Goal: Task Accomplishment & Management: Complete application form

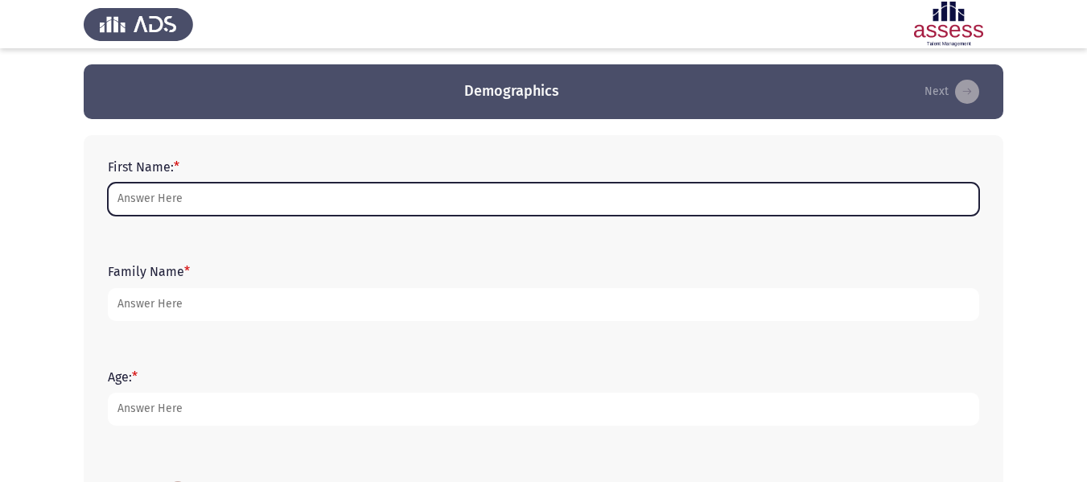
click at [319, 192] on input "First Name: *" at bounding box center [543, 199] width 871 height 33
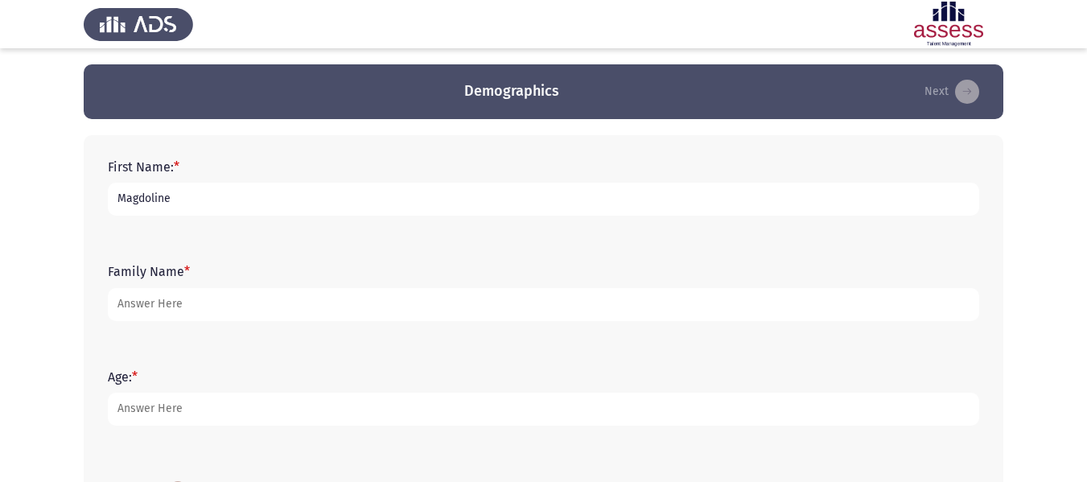
type input "Magdoline"
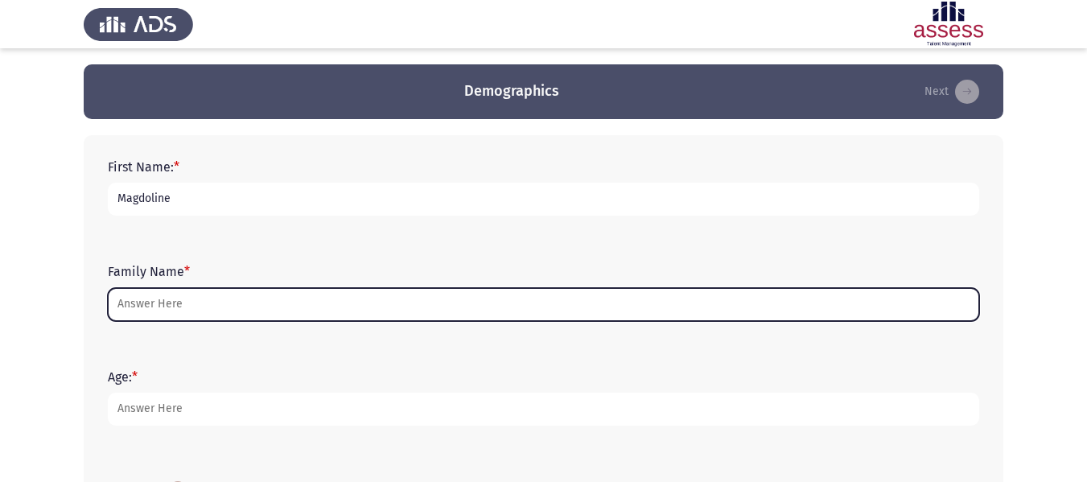
click at [263, 300] on input "Family Name *" at bounding box center [543, 304] width 871 height 33
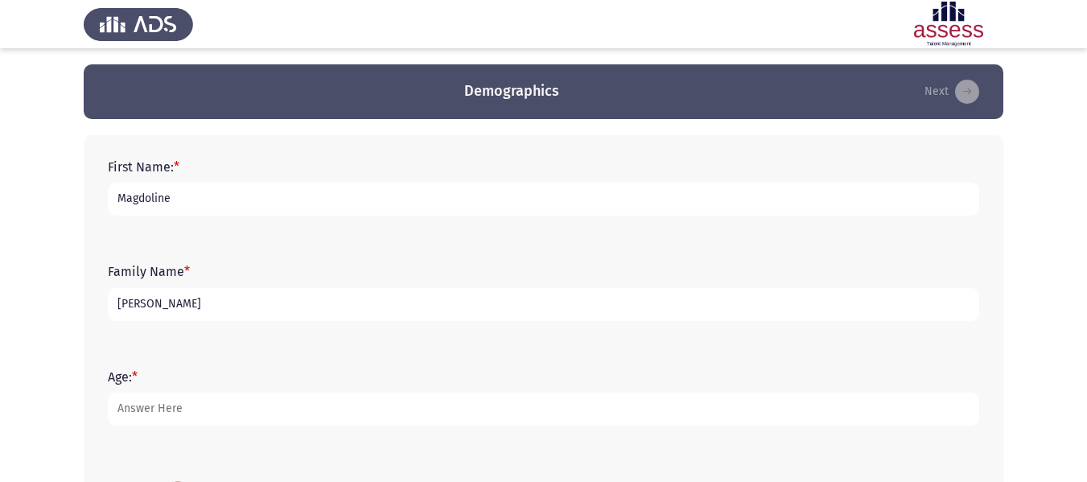
type input "[PERSON_NAME]"
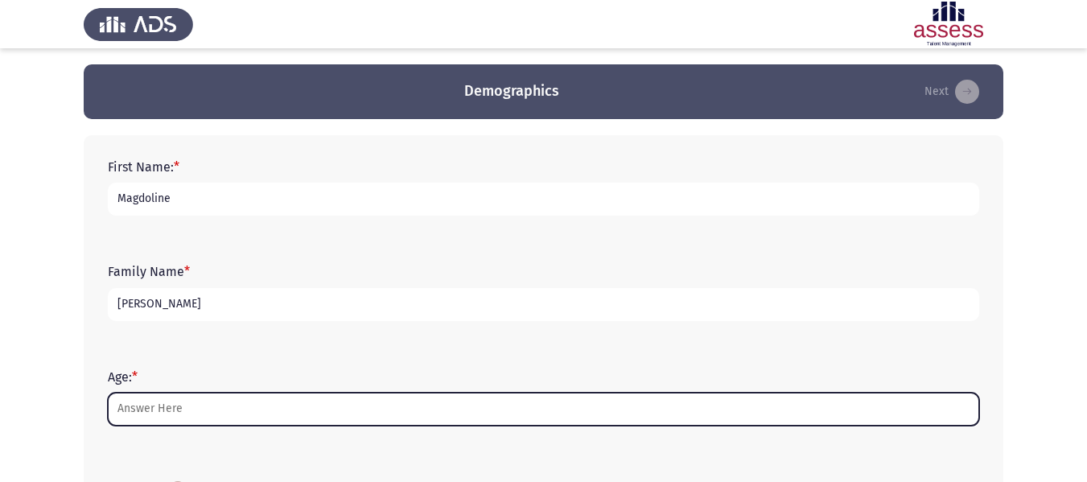
click at [227, 414] on input "Age: *" at bounding box center [543, 409] width 871 height 33
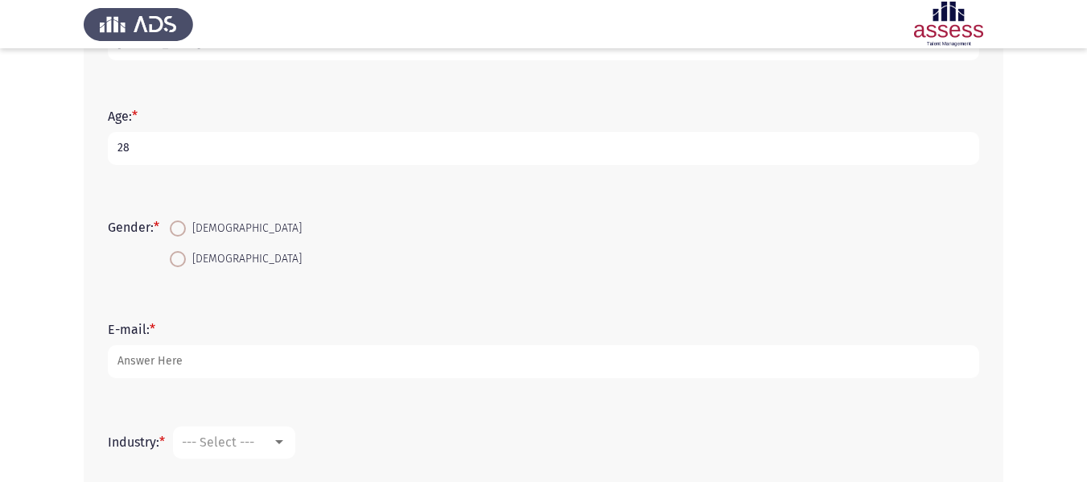
scroll to position [267, 0]
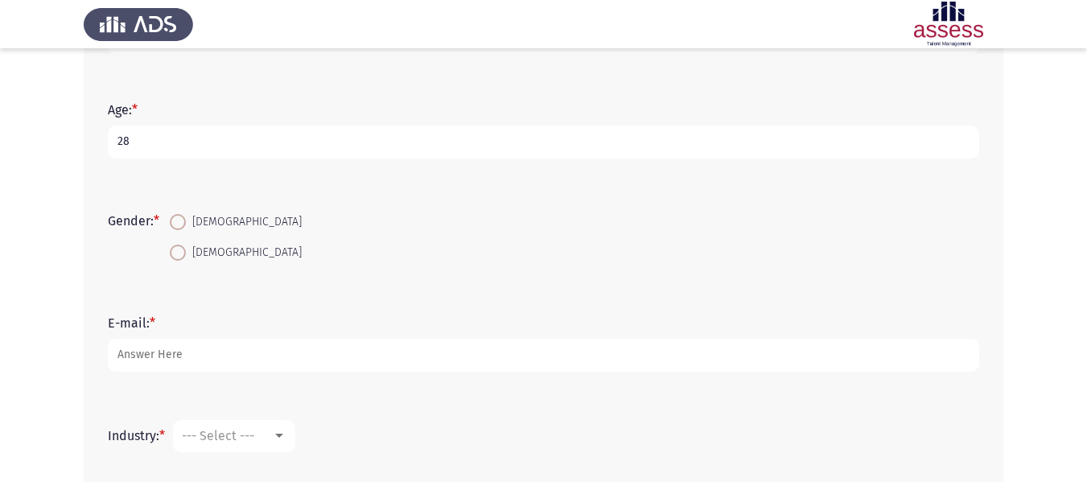
type input "28"
click at [181, 251] on span at bounding box center [178, 253] width 16 height 16
click at [181, 251] on input "[DEMOGRAPHIC_DATA]" at bounding box center [178, 253] width 16 height 16
radio input "true"
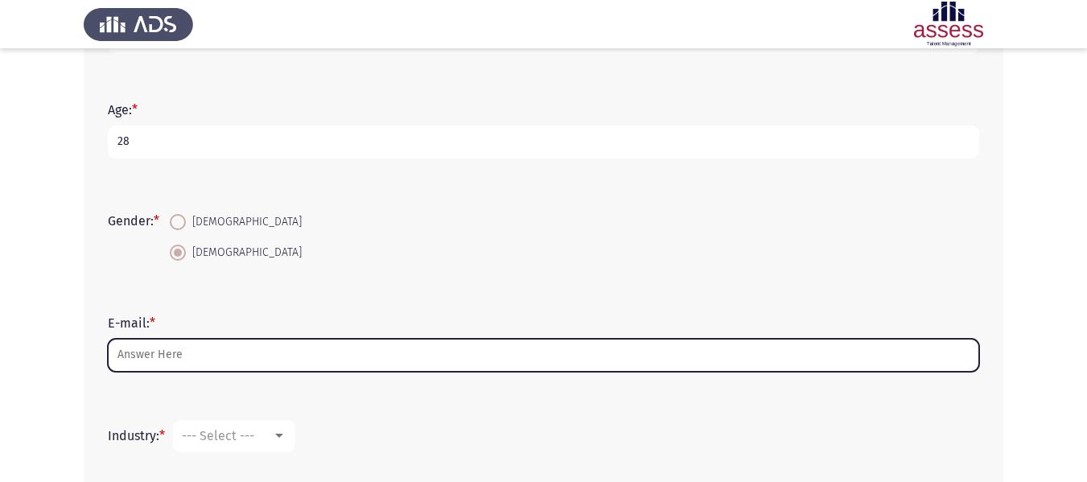
click at [204, 351] on input "E-mail: *" at bounding box center [543, 355] width 871 height 33
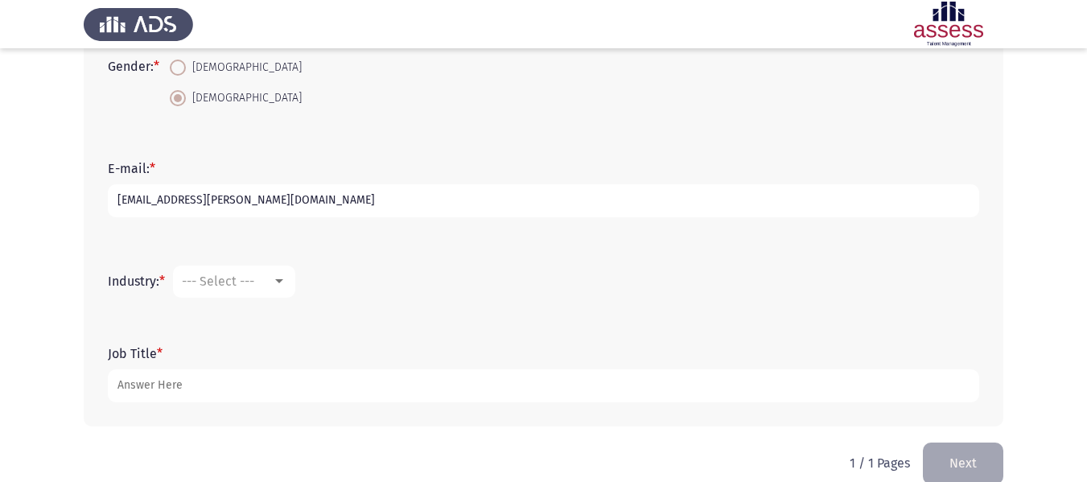
scroll to position [446, 0]
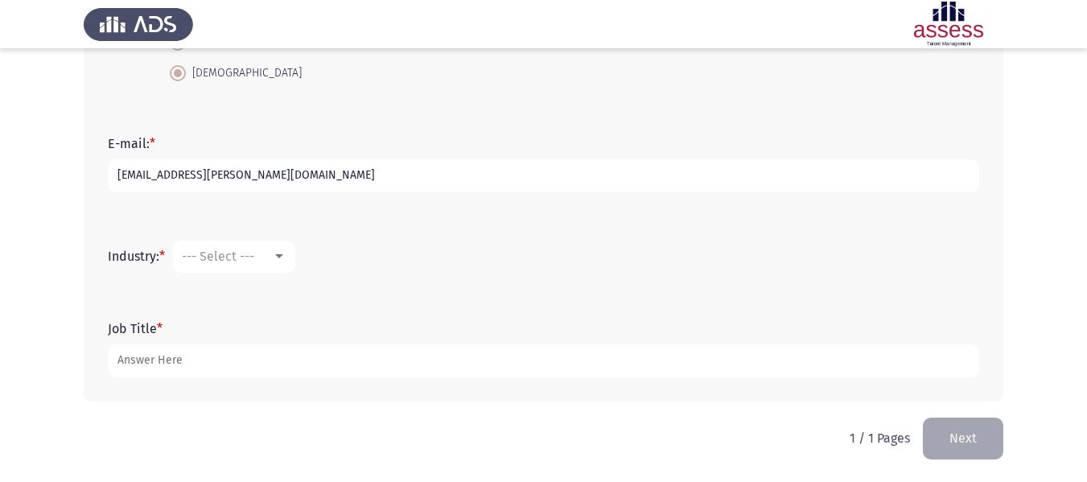
type input "[EMAIL_ADDRESS][PERSON_NAME][DOMAIN_NAME]"
click at [283, 254] on div at bounding box center [279, 256] width 8 height 4
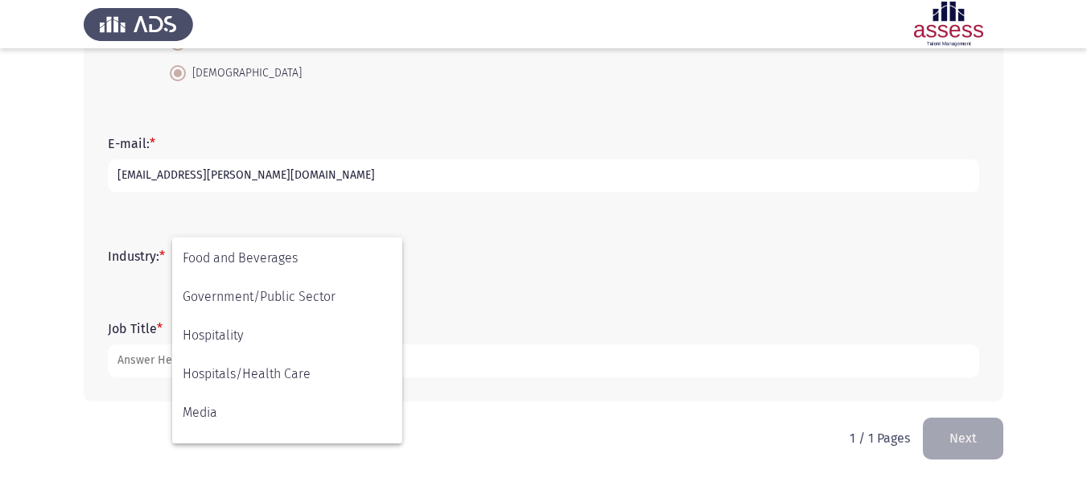
scroll to position [304, 0]
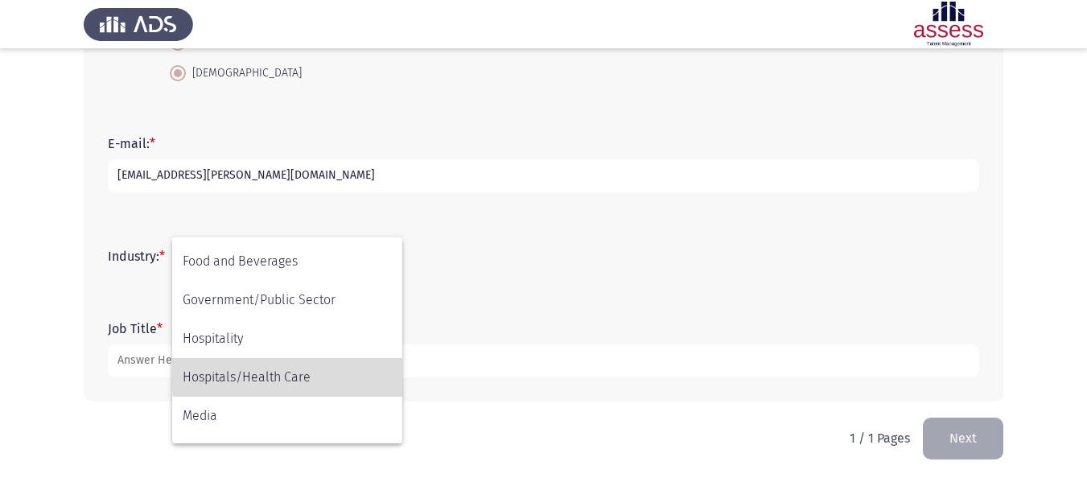
click at [343, 374] on span "Hospitals/Health Care" at bounding box center [287, 377] width 209 height 39
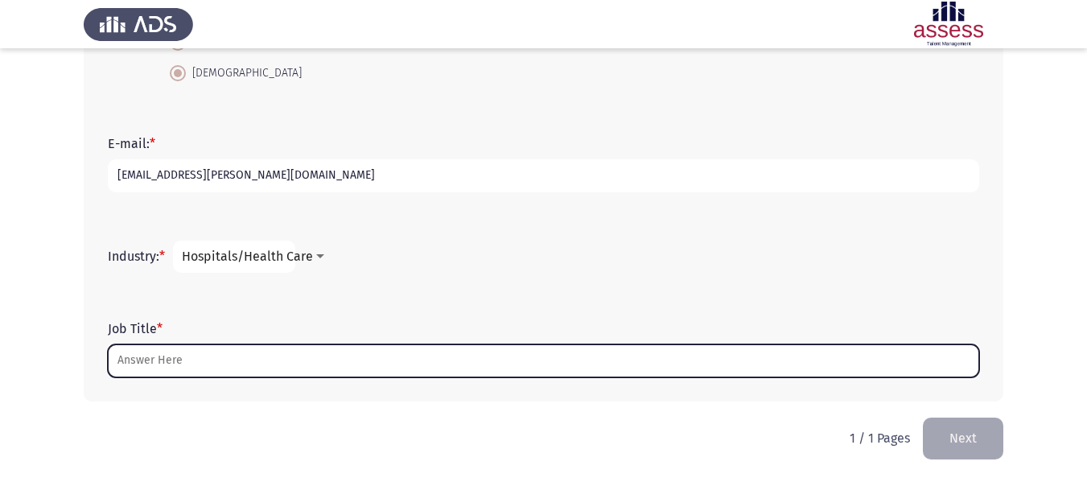
click at [300, 365] on input "Job Title *" at bounding box center [543, 360] width 871 height 33
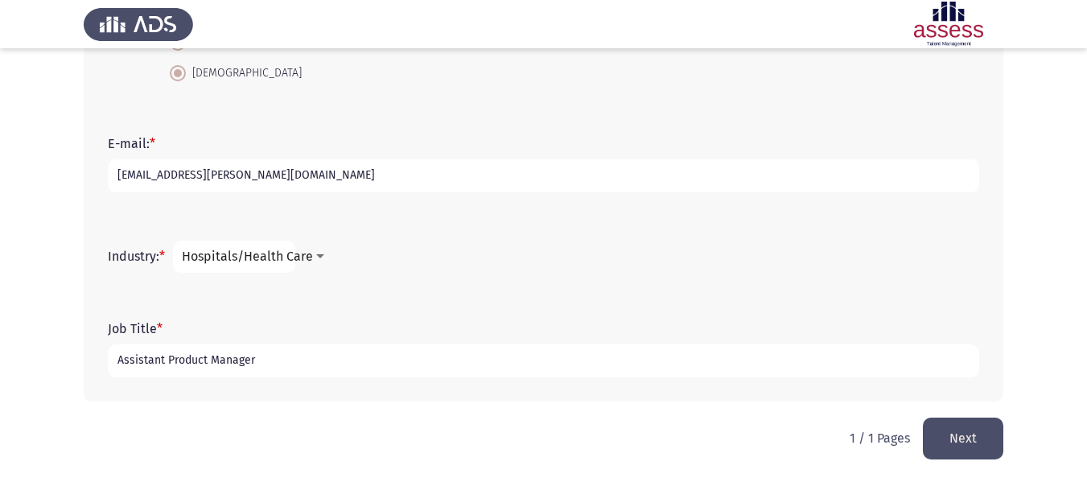
type input "Assistant Product Manager"
click at [970, 442] on button "Next" at bounding box center [963, 437] width 80 height 41
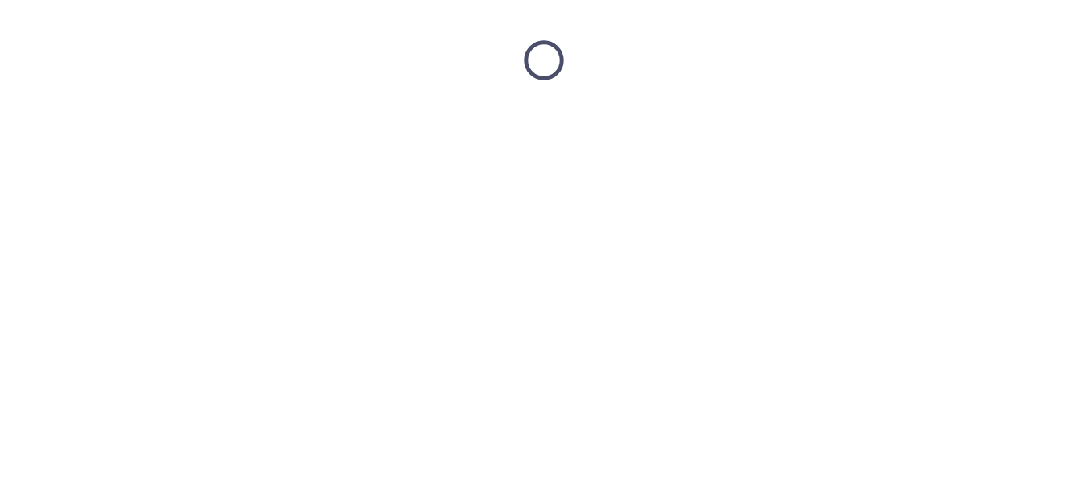
scroll to position [0, 0]
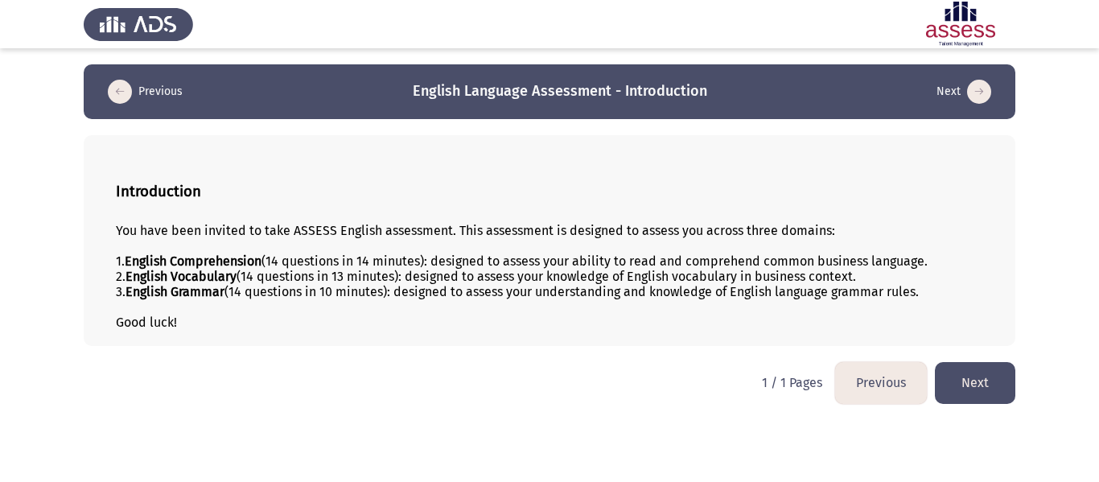
click at [988, 378] on button "Next" at bounding box center [975, 382] width 80 height 41
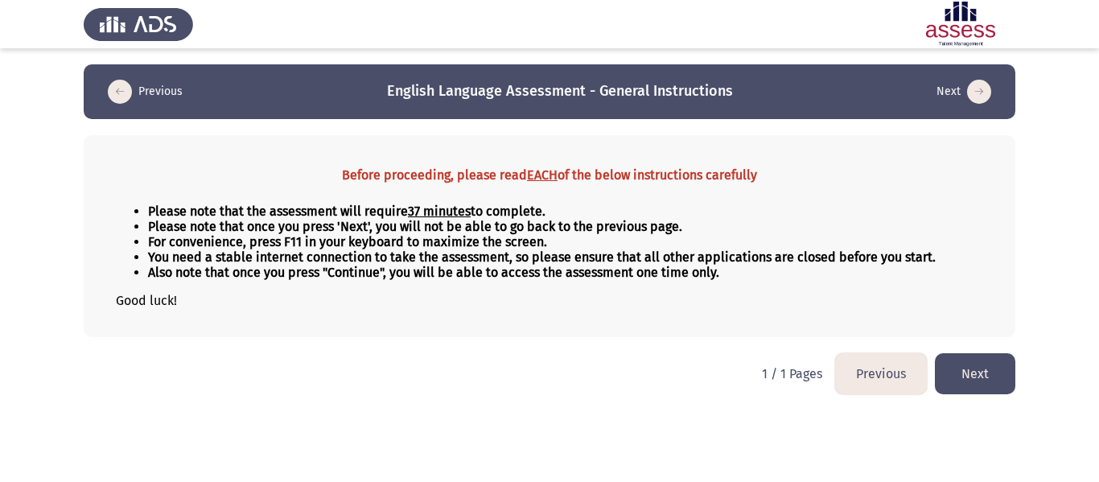
click at [988, 378] on button "Next" at bounding box center [975, 373] width 80 height 41
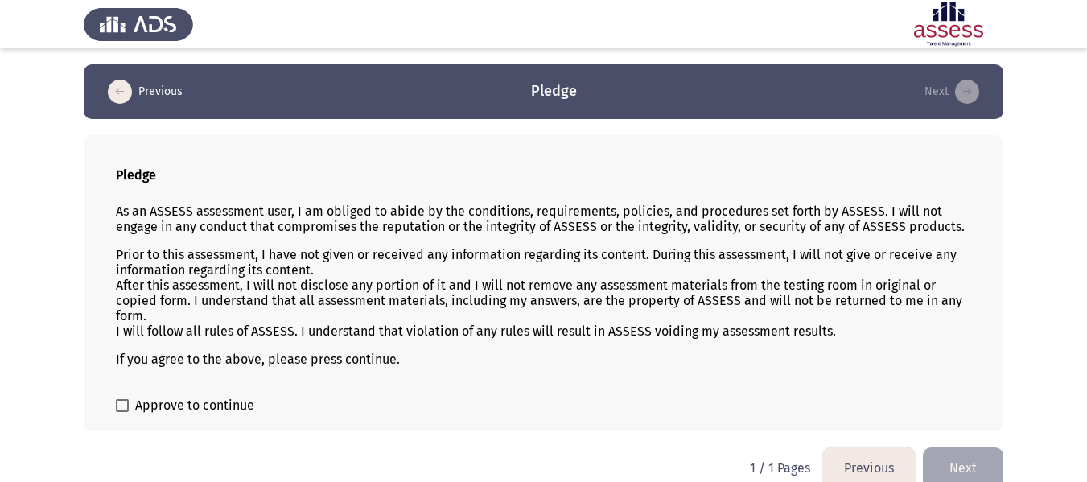
click at [844, 467] on button "Previous" at bounding box center [869, 467] width 92 height 41
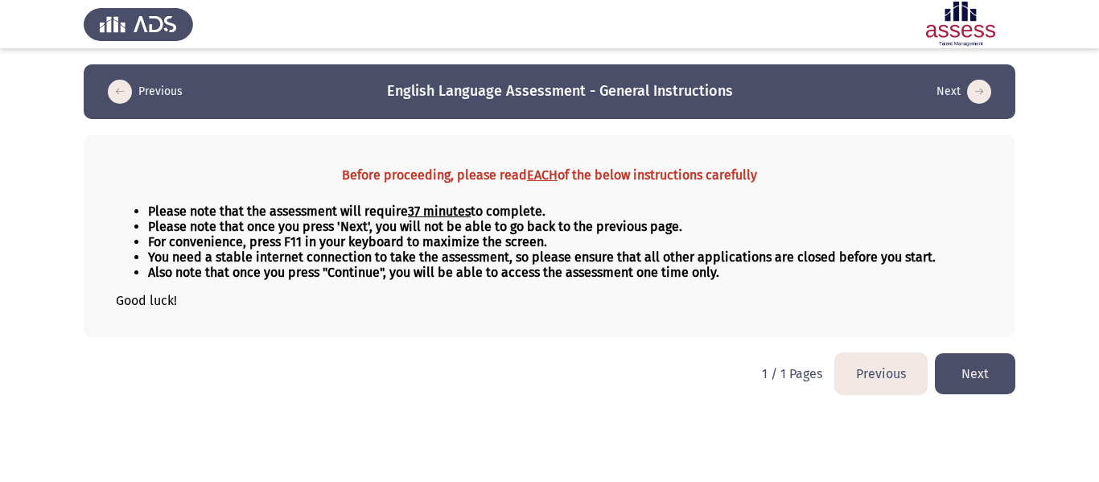
click at [969, 372] on button "Next" at bounding box center [975, 373] width 80 height 41
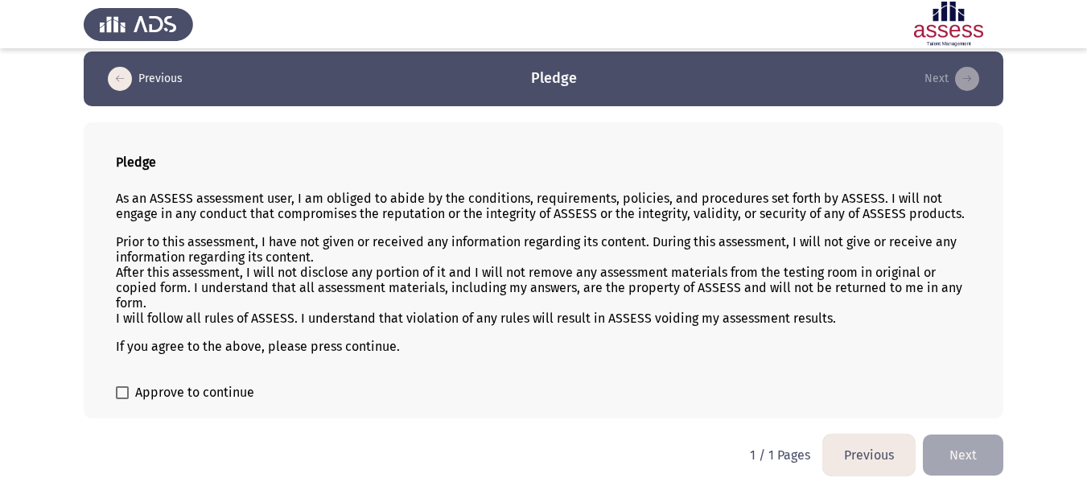
scroll to position [23, 0]
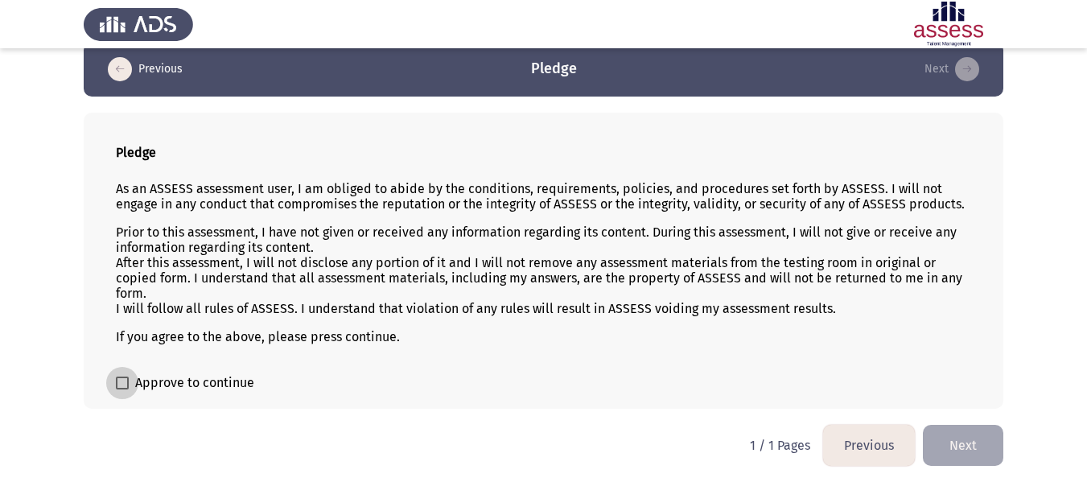
click at [166, 379] on span "Approve to continue" at bounding box center [194, 382] width 119 height 19
click at [122, 389] on input "Approve to continue" at bounding box center [121, 389] width 1 height 1
checkbox input "true"
click at [976, 438] on button "Next" at bounding box center [963, 445] width 80 height 41
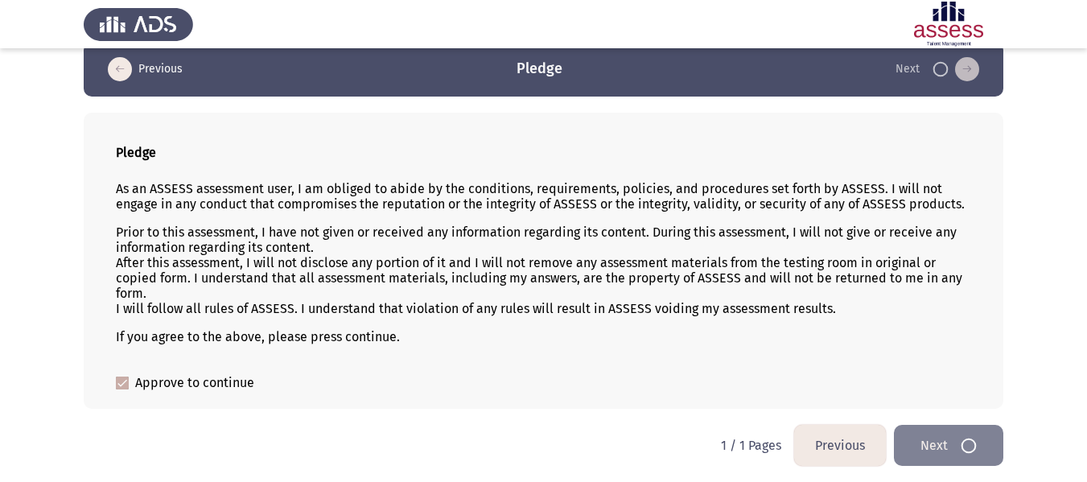
scroll to position [0, 0]
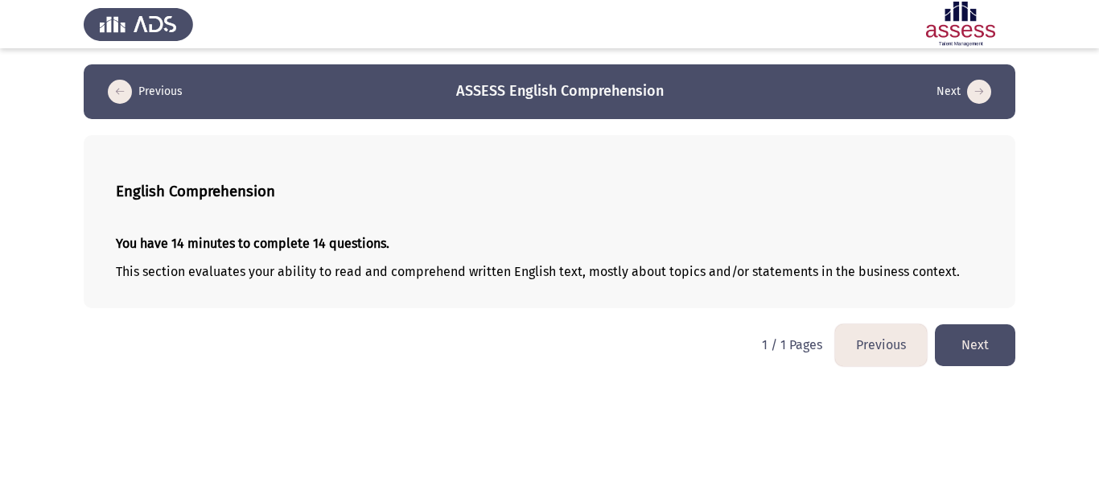
click at [983, 356] on button "Next" at bounding box center [975, 344] width 80 height 41
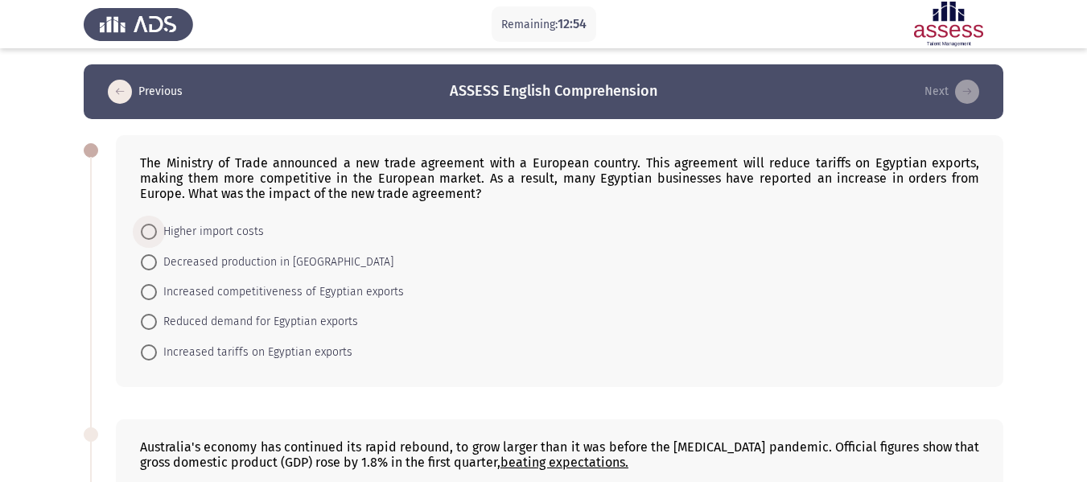
click at [236, 234] on span "Higher import costs" at bounding box center [210, 231] width 107 height 19
click at [157, 234] on input "Higher import costs" at bounding box center [149, 232] width 16 height 16
radio input "true"
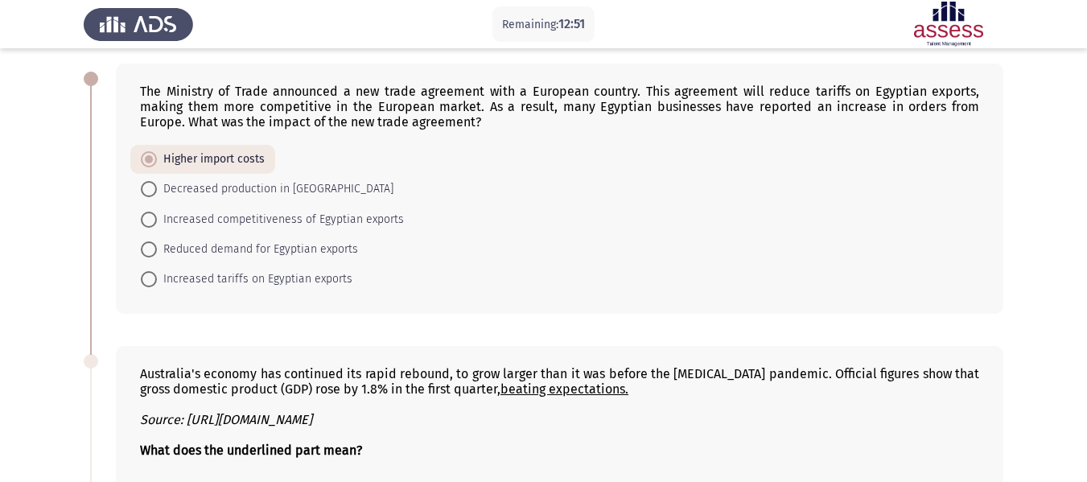
scroll to position [82, 0]
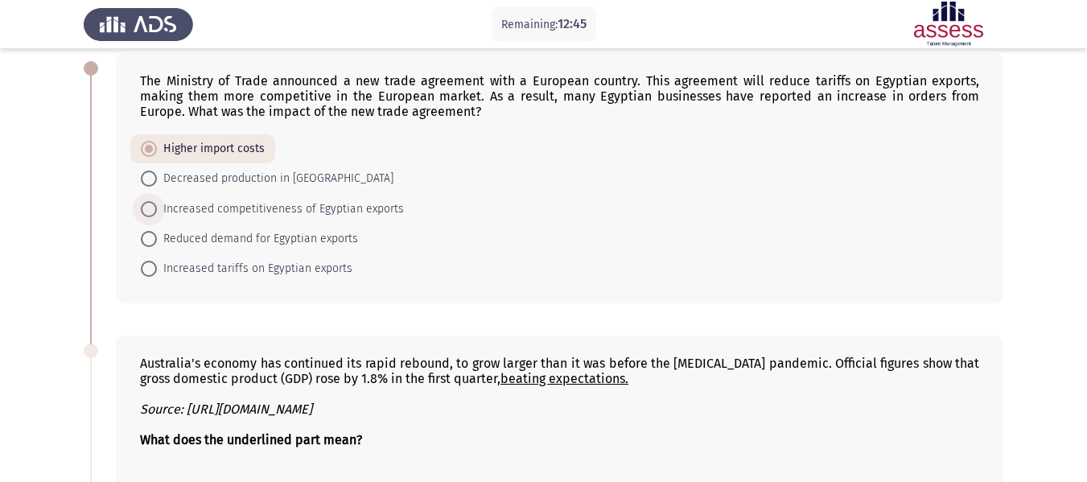
click at [387, 212] on span "Increased competitiveness of Egyptian exports" at bounding box center [280, 208] width 247 height 19
click at [157, 212] on input "Increased competitiveness of Egyptian exports" at bounding box center [149, 209] width 16 height 16
radio input "true"
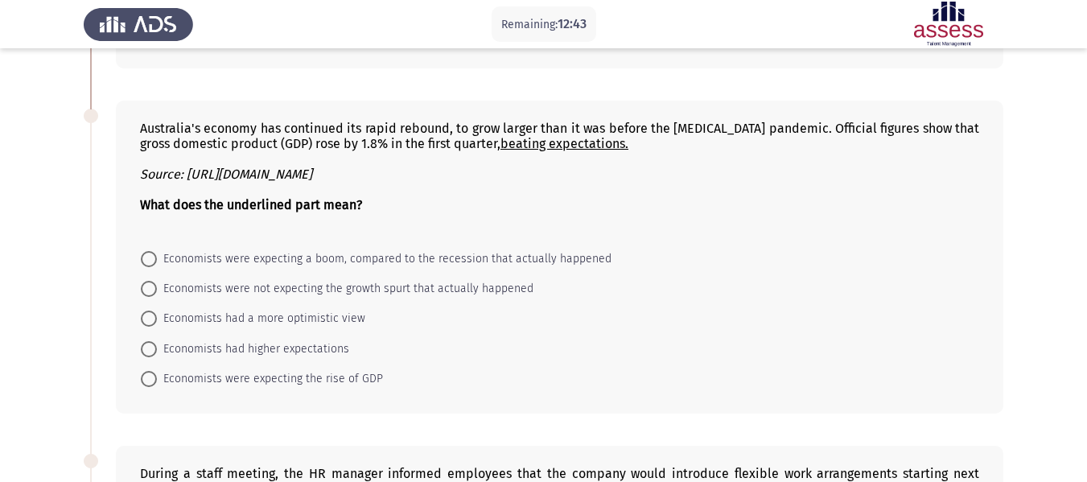
scroll to position [337, 0]
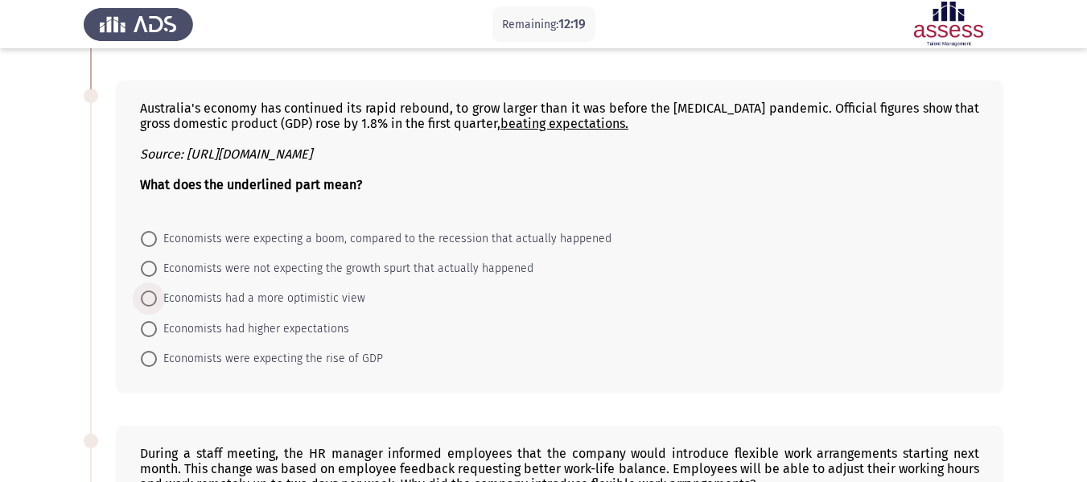
click at [292, 292] on span "Economists had a more optimistic view" at bounding box center [261, 298] width 208 height 19
click at [157, 292] on input "Economists had a more optimistic view" at bounding box center [149, 298] width 16 height 16
radio input "true"
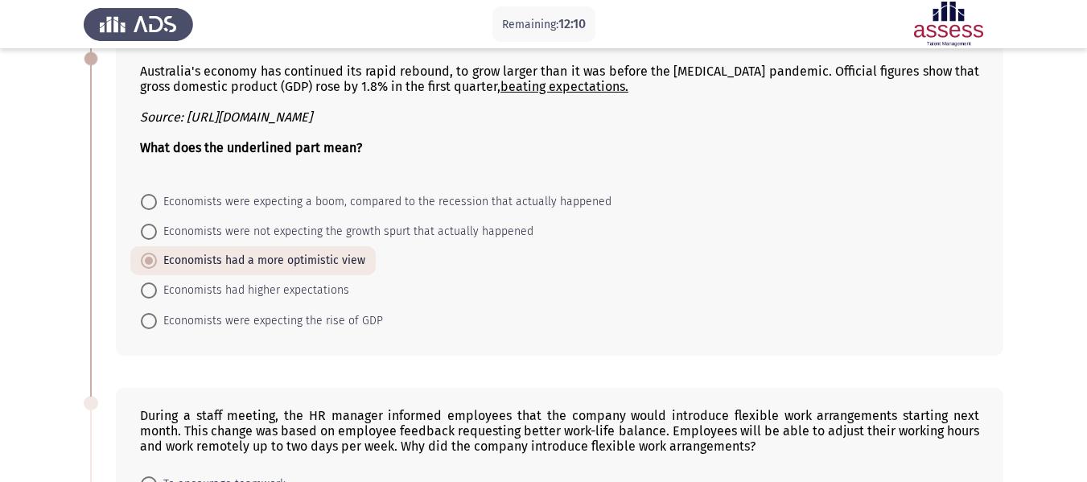
scroll to position [374, 0]
click at [419, 235] on span "Economists were not expecting the growth spurt that actually happened" at bounding box center [345, 231] width 376 height 19
click at [157, 235] on input "Economists were not expecting the growth spurt that actually happened" at bounding box center [149, 232] width 16 height 16
radio input "true"
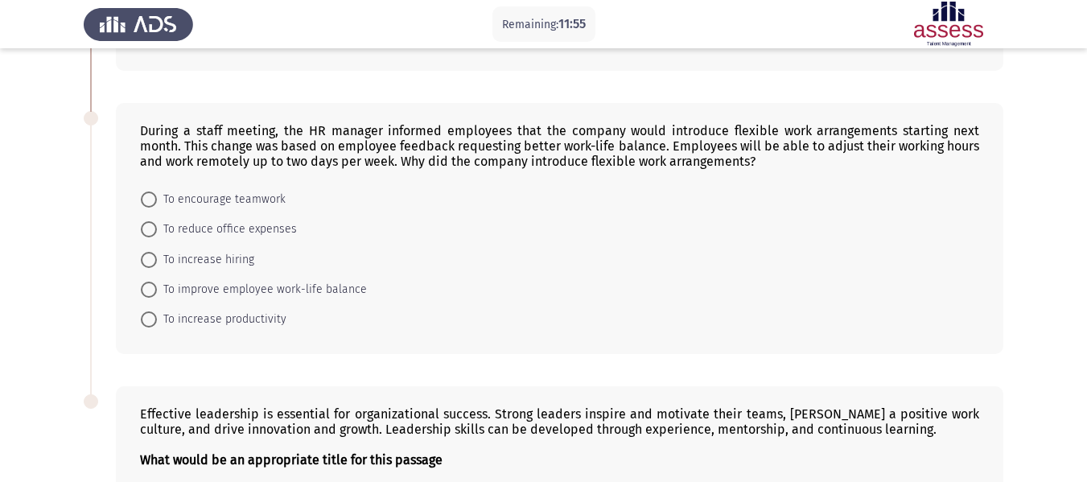
scroll to position [666, 0]
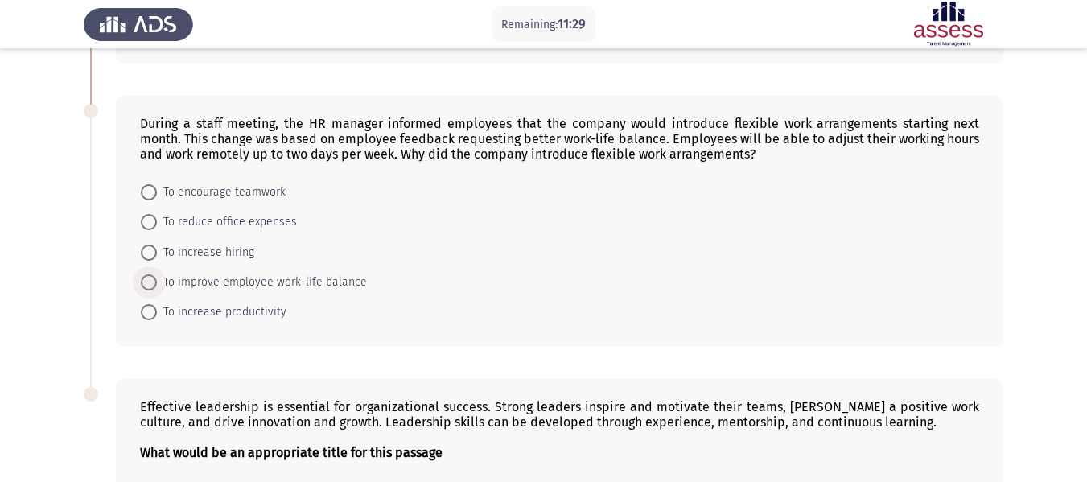
click at [337, 282] on span "To improve employee work-life balance" at bounding box center [262, 282] width 210 height 19
click at [157, 282] on input "To improve employee work-life balance" at bounding box center [149, 282] width 16 height 16
radio input "true"
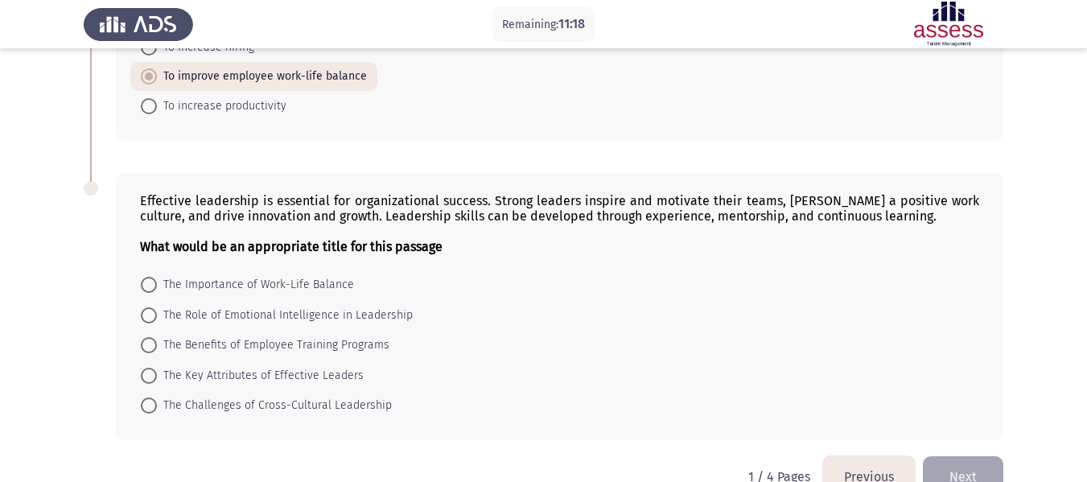
scroll to position [910, 0]
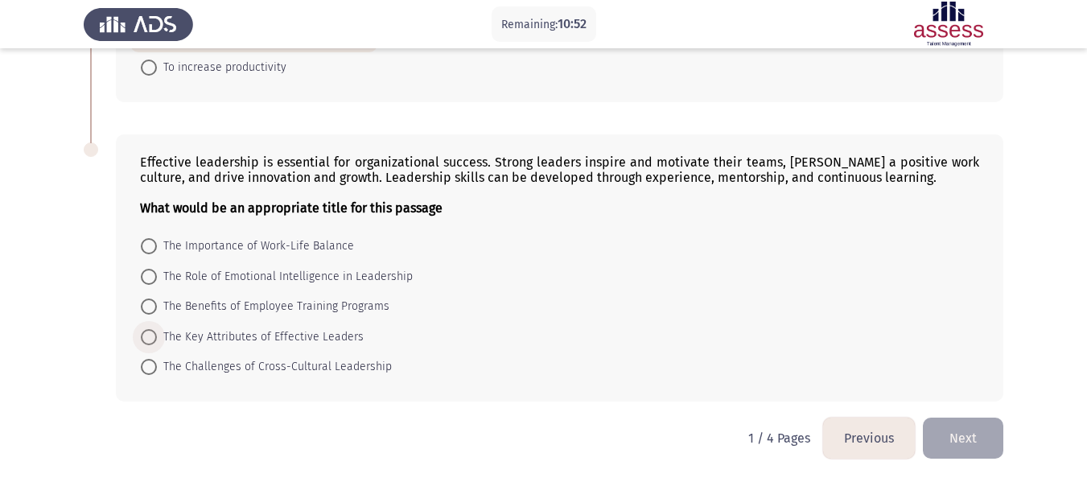
click at [201, 333] on span "The Key Attributes of Effective Leaders" at bounding box center [260, 336] width 207 height 19
click at [157, 333] on input "The Key Attributes of Effective Leaders" at bounding box center [149, 337] width 16 height 16
radio input "true"
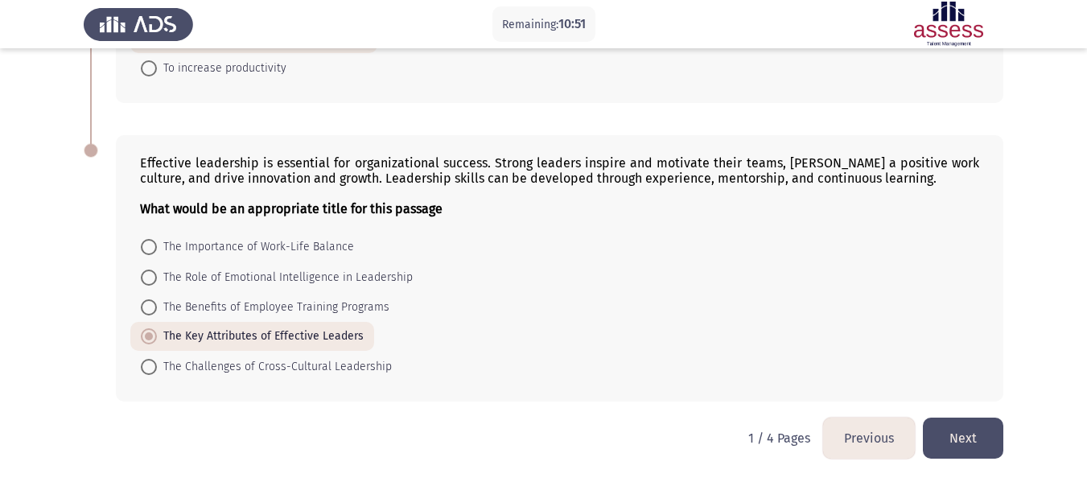
click at [963, 450] on button "Next" at bounding box center [963, 437] width 80 height 41
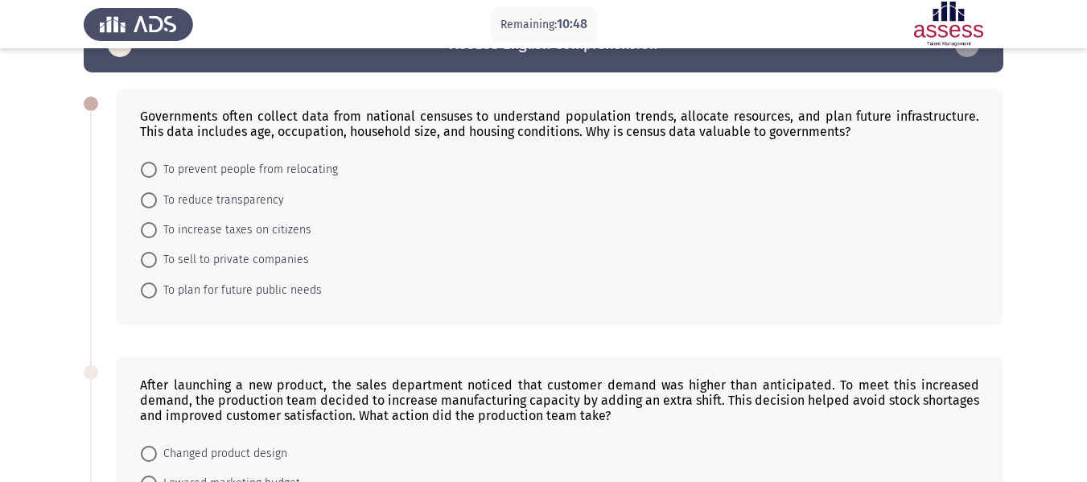
scroll to position [66, 0]
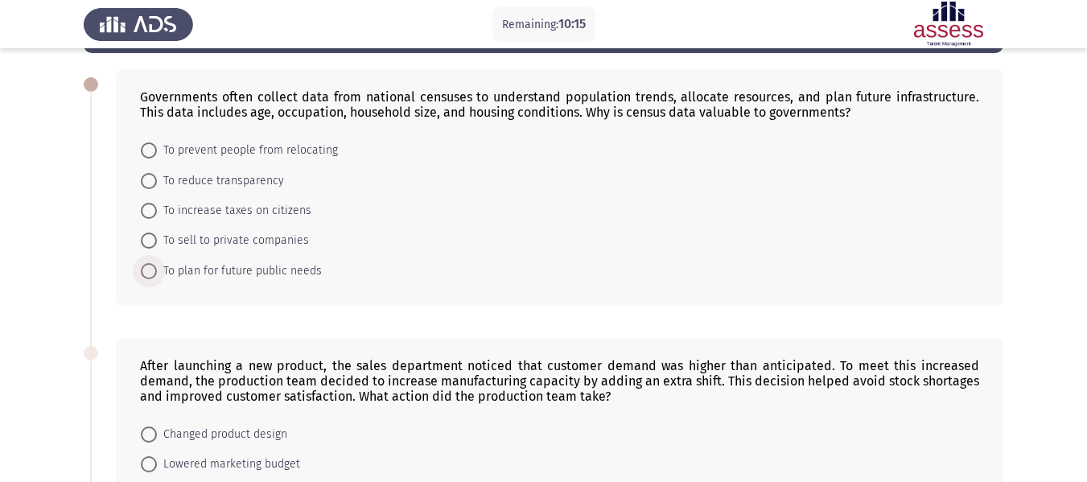
click at [298, 277] on span "To plan for future public needs" at bounding box center [239, 270] width 165 height 19
click at [157, 277] on input "To plan for future public needs" at bounding box center [149, 271] width 16 height 16
radio input "true"
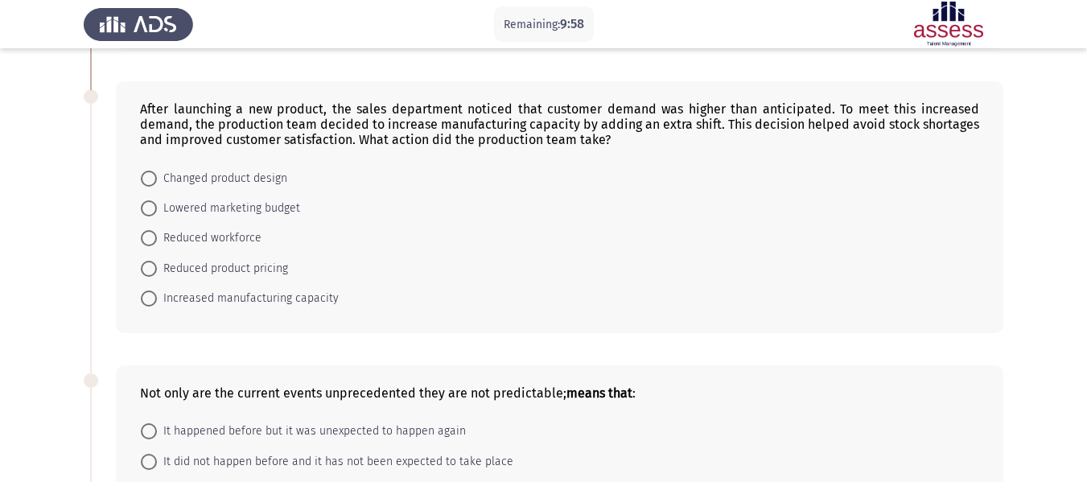
scroll to position [304, 0]
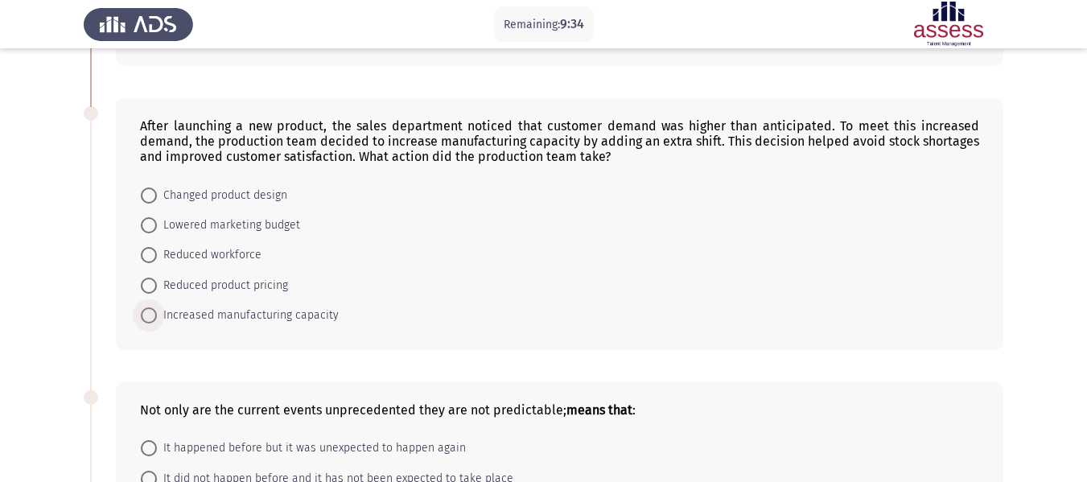
click at [303, 319] on span "Increased manufacturing capacity" at bounding box center [248, 315] width 182 height 19
click at [157, 319] on input "Increased manufacturing capacity" at bounding box center [149, 315] width 16 height 16
radio input "true"
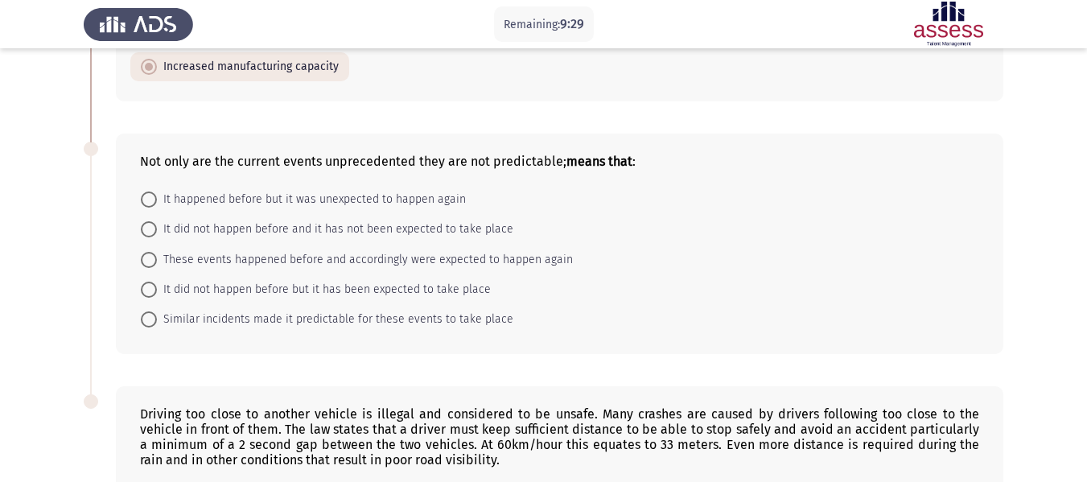
scroll to position [564, 0]
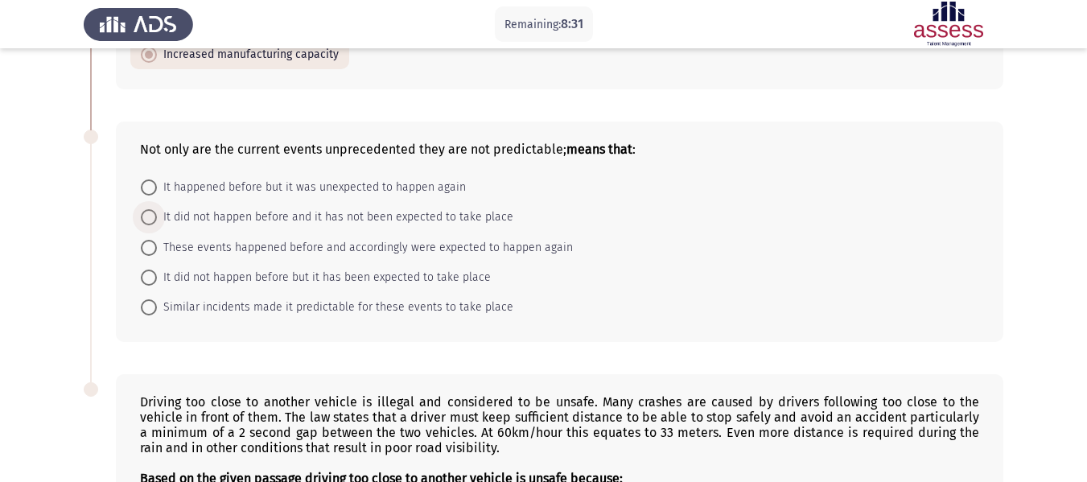
click at [208, 216] on span "It did not happen before and it has not been expected to take place" at bounding box center [335, 217] width 356 height 19
click at [157, 216] on input "It did not happen before and it has not been expected to take place" at bounding box center [149, 217] width 16 height 16
radio input "true"
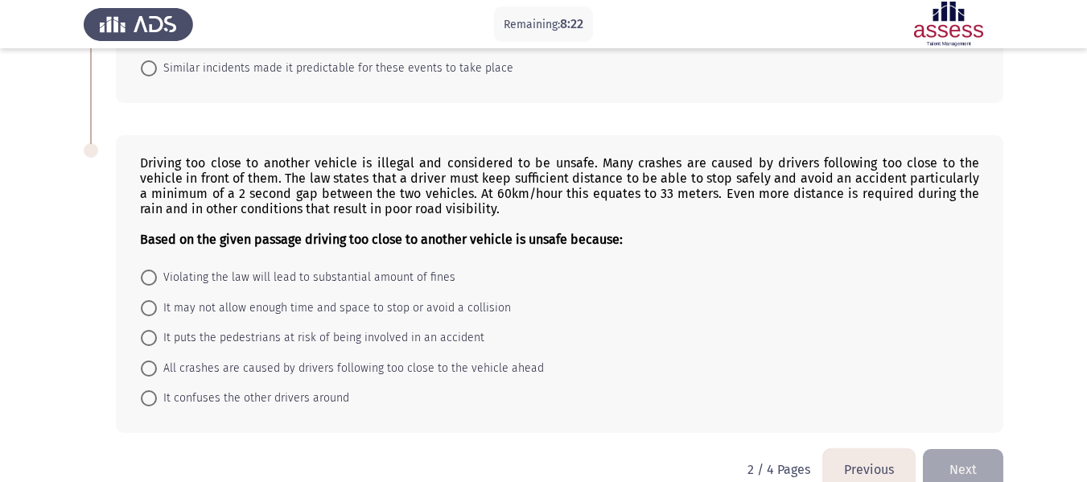
scroll to position [818, 0]
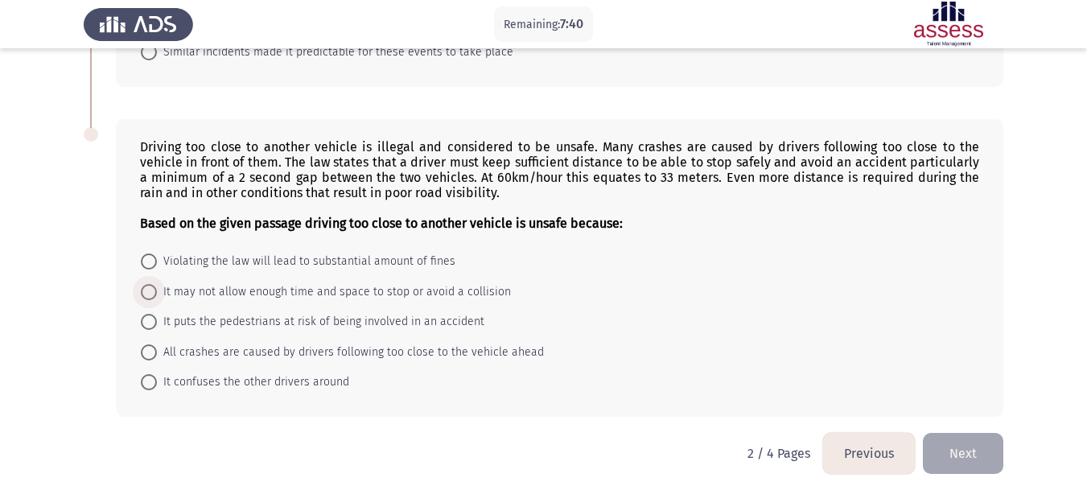
click at [154, 294] on span at bounding box center [149, 292] width 16 height 16
click at [154, 294] on input "It may not allow enough time and space to stop or avoid a collision" at bounding box center [149, 292] width 16 height 16
radio input "true"
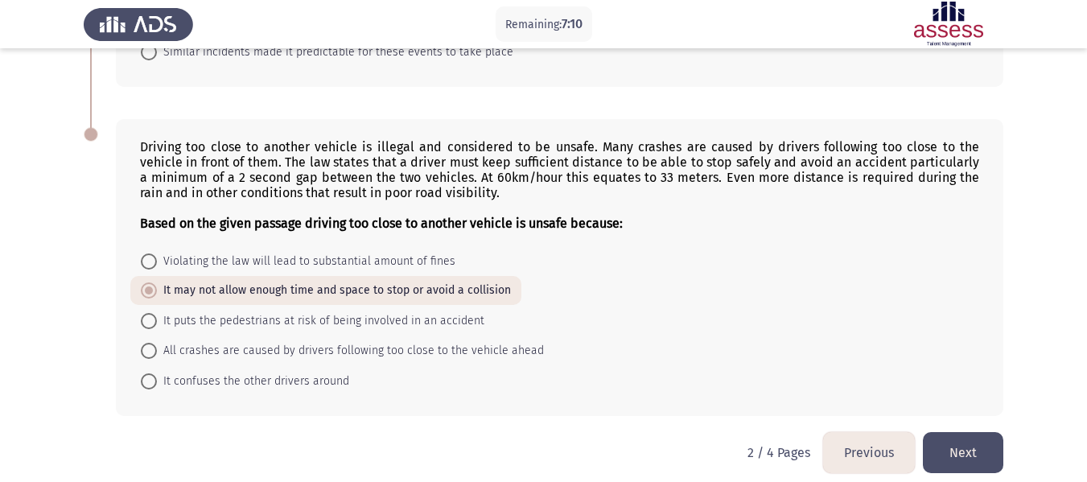
click at [985, 452] on button "Next" at bounding box center [963, 452] width 80 height 41
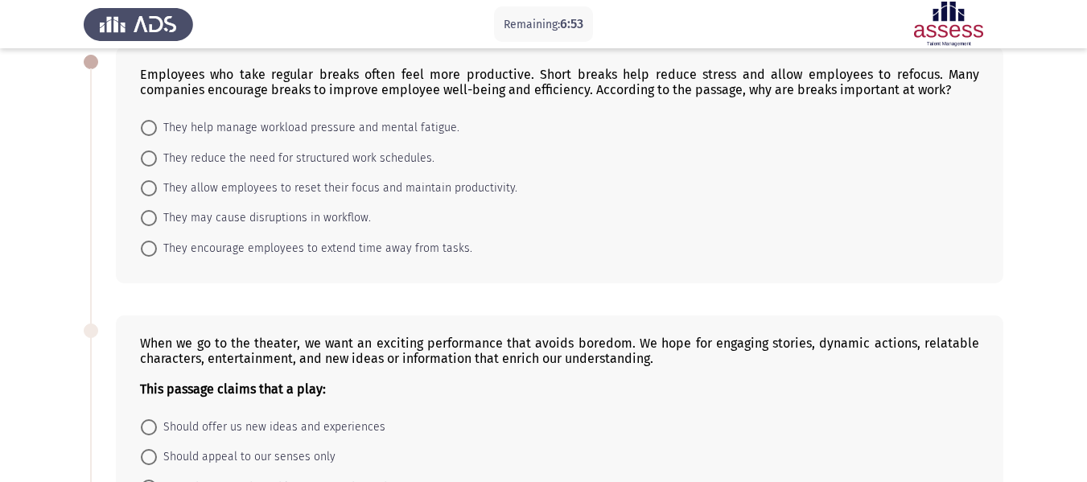
scroll to position [91, 0]
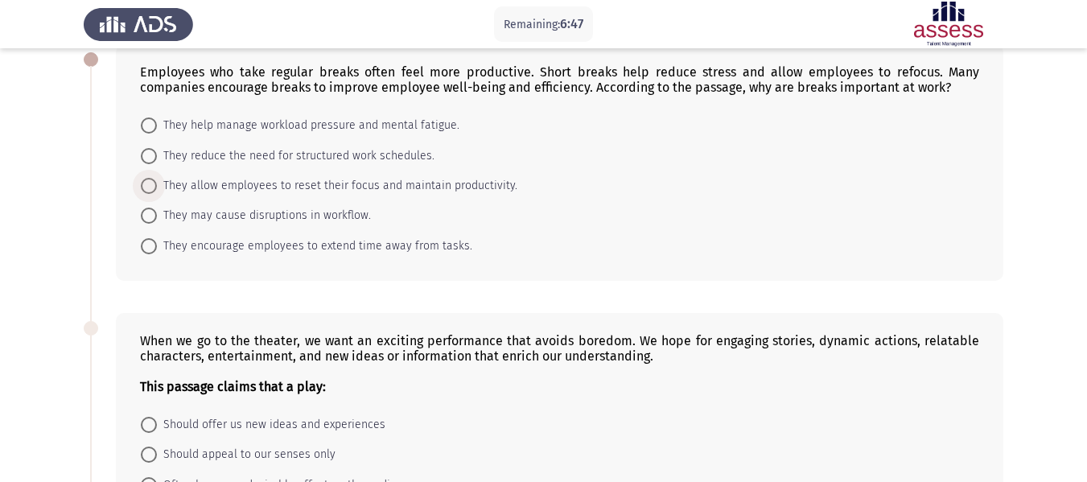
click at [236, 187] on span "They allow employees to reset their focus and maintain productivity." at bounding box center [337, 185] width 360 height 19
click at [157, 187] on input "They allow employees to reset their focus and maintain productivity." at bounding box center [149, 186] width 16 height 16
radio input "true"
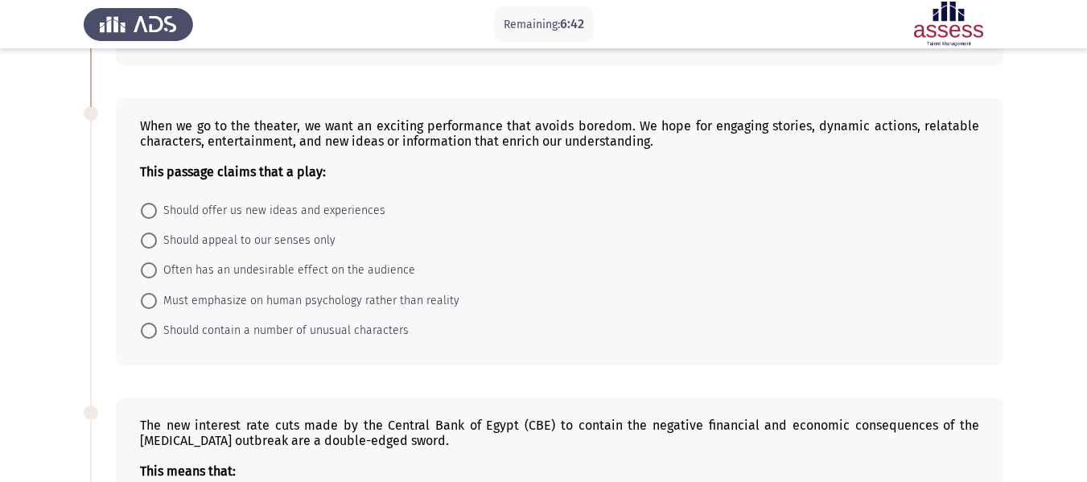
scroll to position [314, 0]
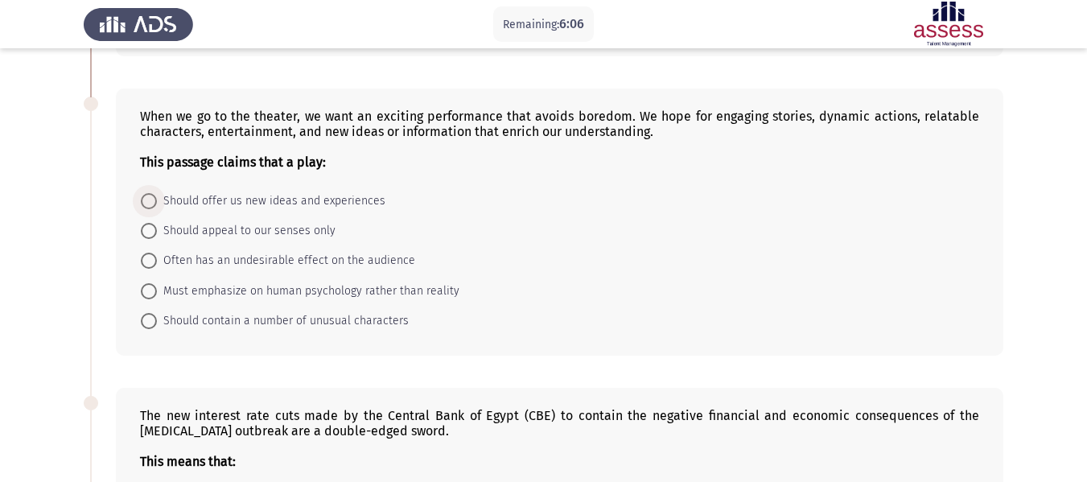
click at [316, 205] on span "Should offer us new ideas and experiences" at bounding box center [271, 200] width 228 height 19
click at [157, 205] on input "Should offer us new ideas and experiences" at bounding box center [149, 201] width 16 height 16
radio input "true"
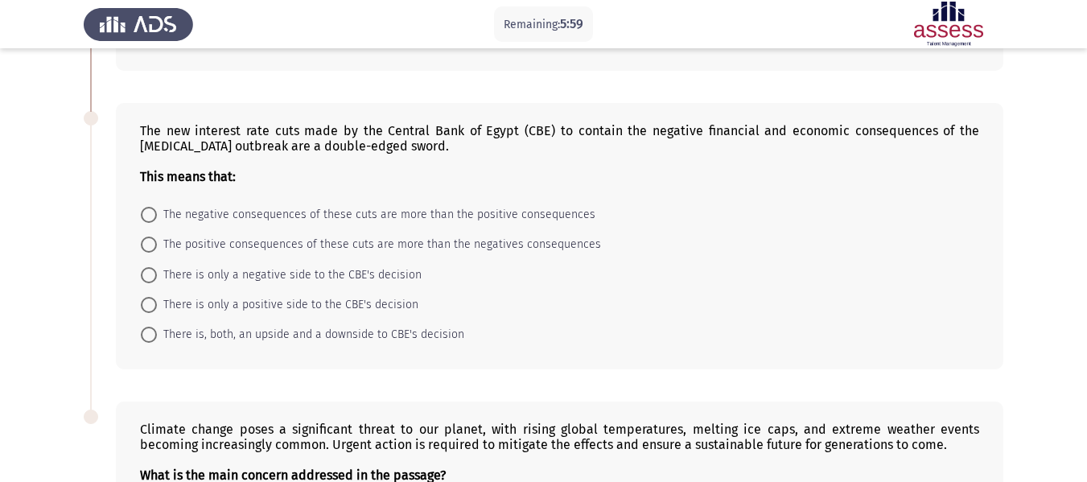
scroll to position [605, 0]
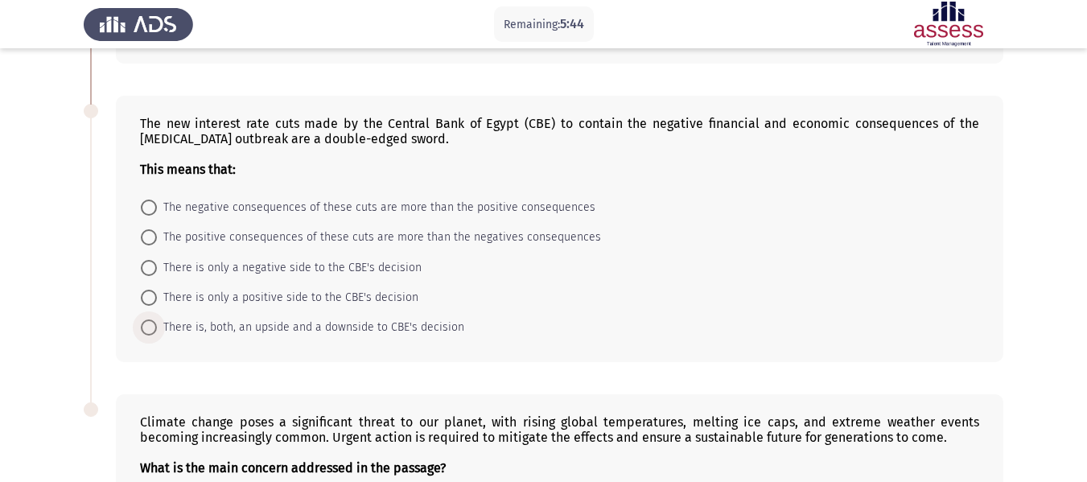
click at [319, 329] on span "There is, both, an upside and a downside to CBE's decision" at bounding box center [310, 327] width 307 height 19
click at [157, 329] on input "There is, both, an upside and a downside to CBE's decision" at bounding box center [149, 327] width 16 height 16
radio input "true"
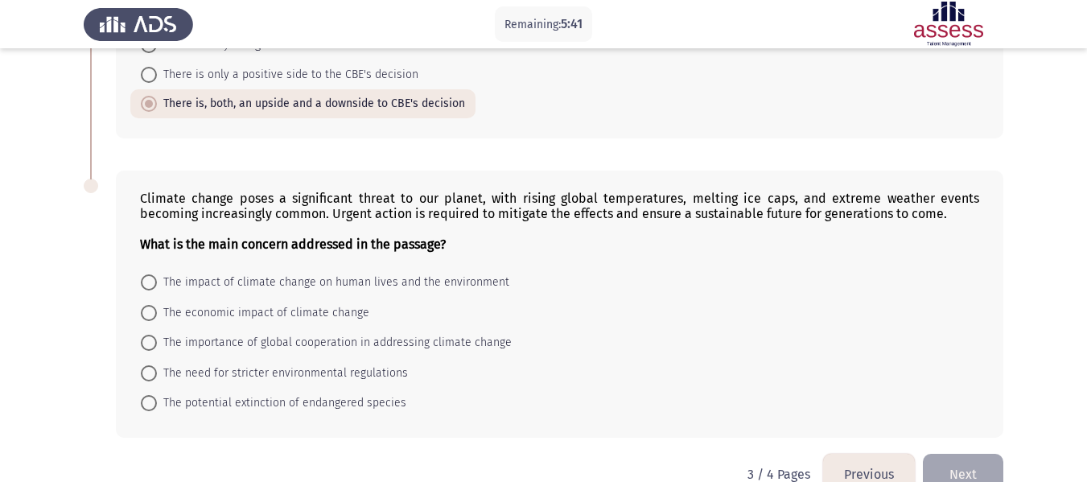
scroll to position [864, 0]
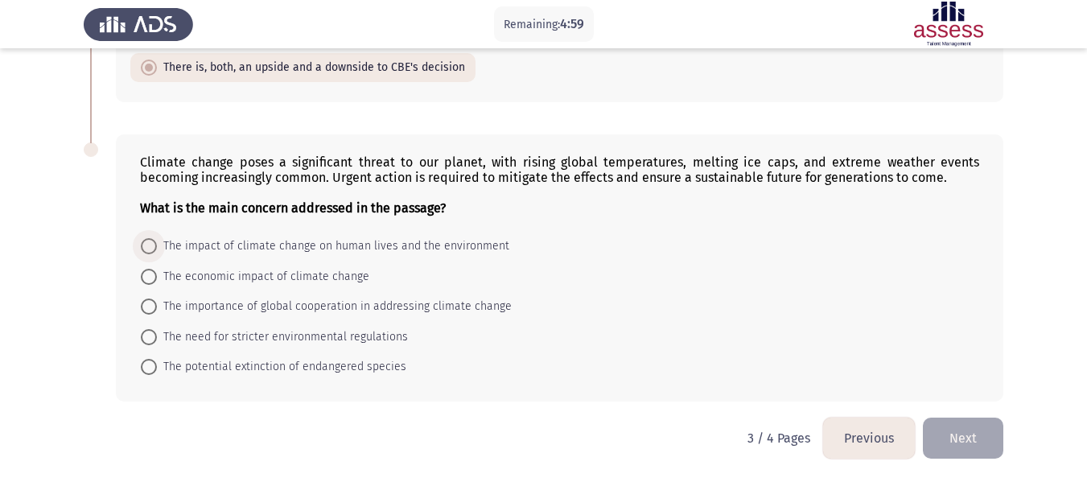
click at [300, 250] on span "The impact of climate change on human lives and the environment" at bounding box center [333, 245] width 352 height 19
click at [157, 250] on input "The impact of climate change on human lives and the environment" at bounding box center [149, 246] width 16 height 16
radio input "true"
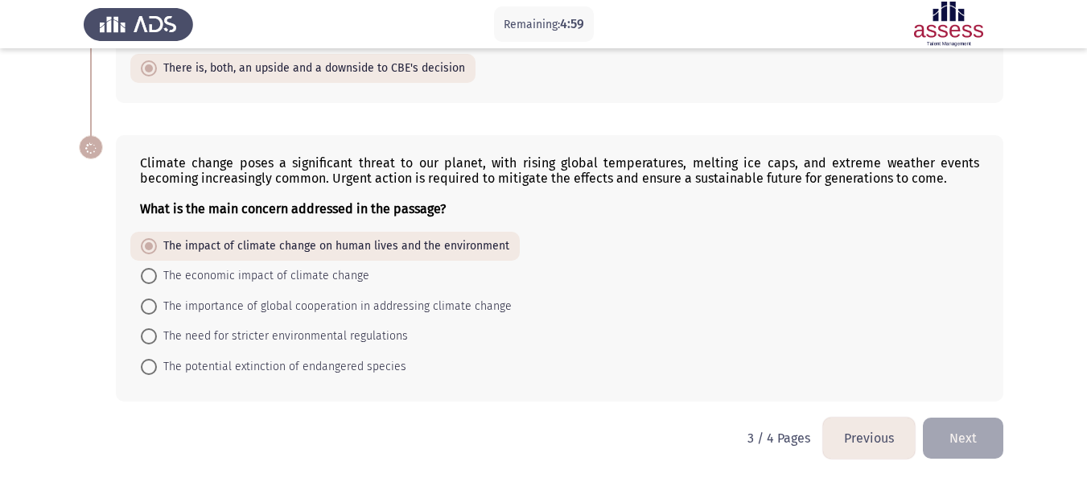
scroll to position [863, 0]
click at [970, 421] on button "Next" at bounding box center [963, 437] width 80 height 41
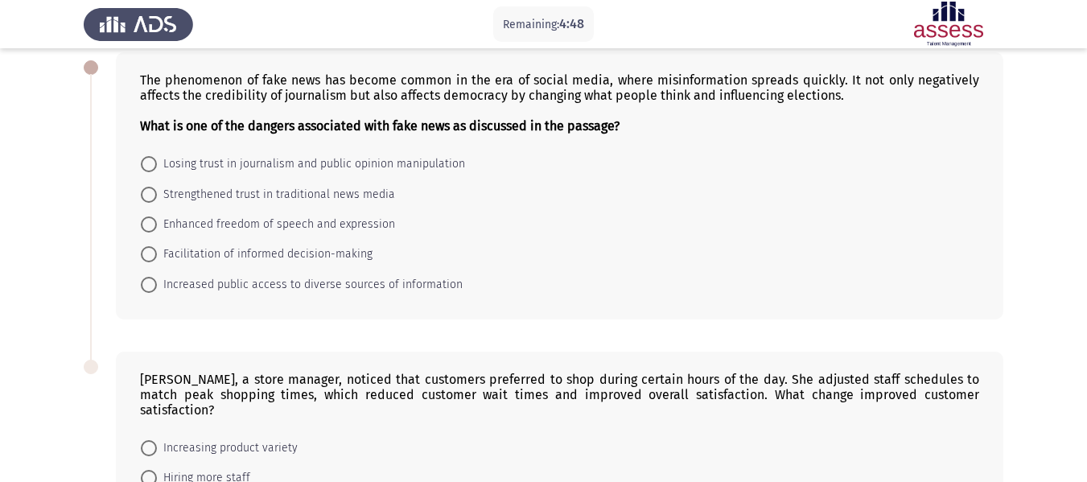
scroll to position [35, 0]
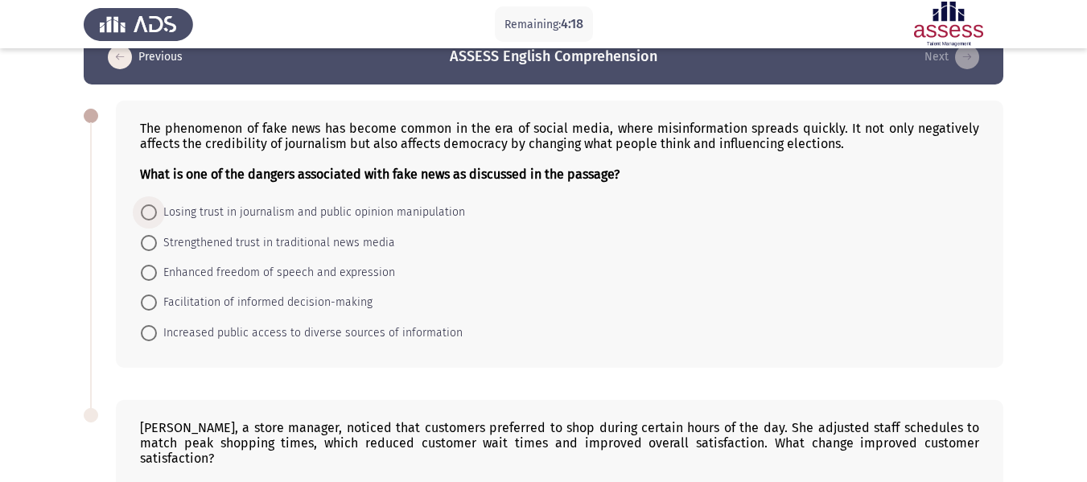
click at [356, 215] on span "Losing trust in journalism and public opinion manipulation" at bounding box center [311, 212] width 308 height 19
click at [157, 215] on input "Losing trust in journalism and public opinion manipulation" at bounding box center [149, 212] width 16 height 16
radio input "true"
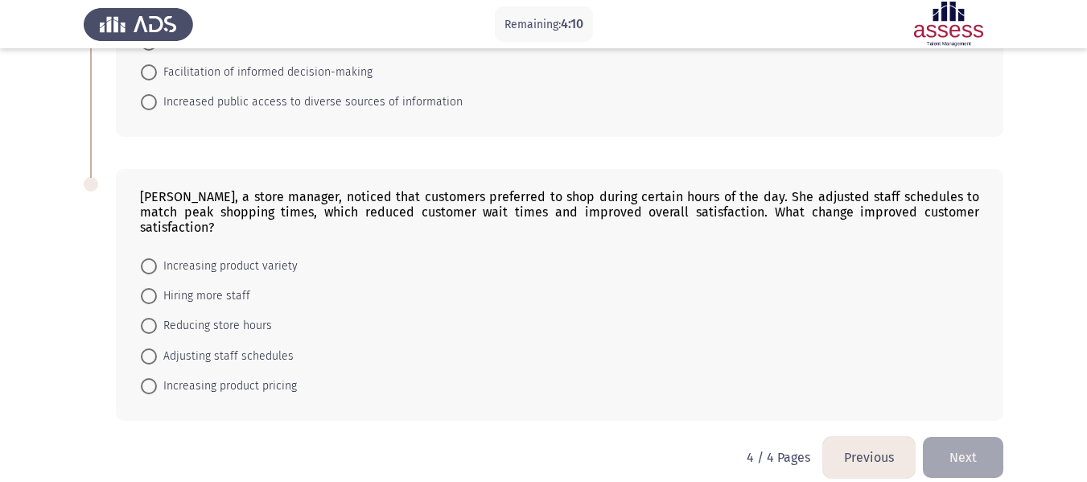
scroll to position [268, 0]
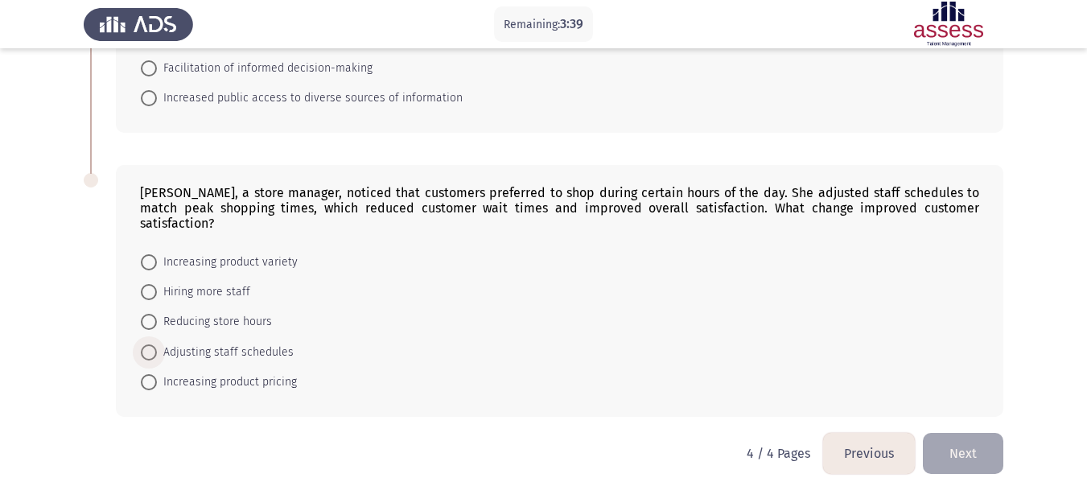
click at [240, 343] on span "Adjusting staff schedules" at bounding box center [225, 352] width 137 height 19
click at [157, 344] on input "Adjusting staff schedules" at bounding box center [149, 352] width 16 height 16
radio input "true"
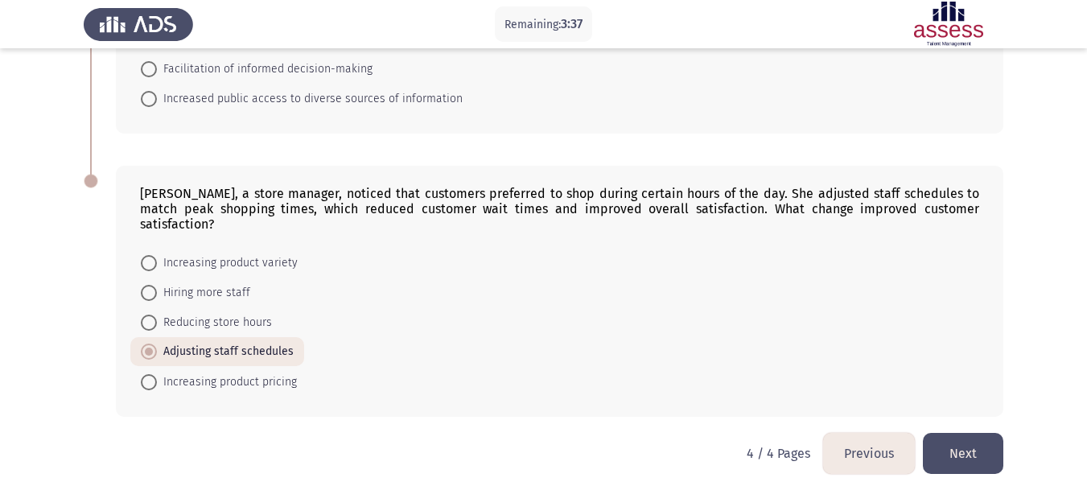
click at [986, 438] on button "Next" at bounding box center [963, 453] width 80 height 41
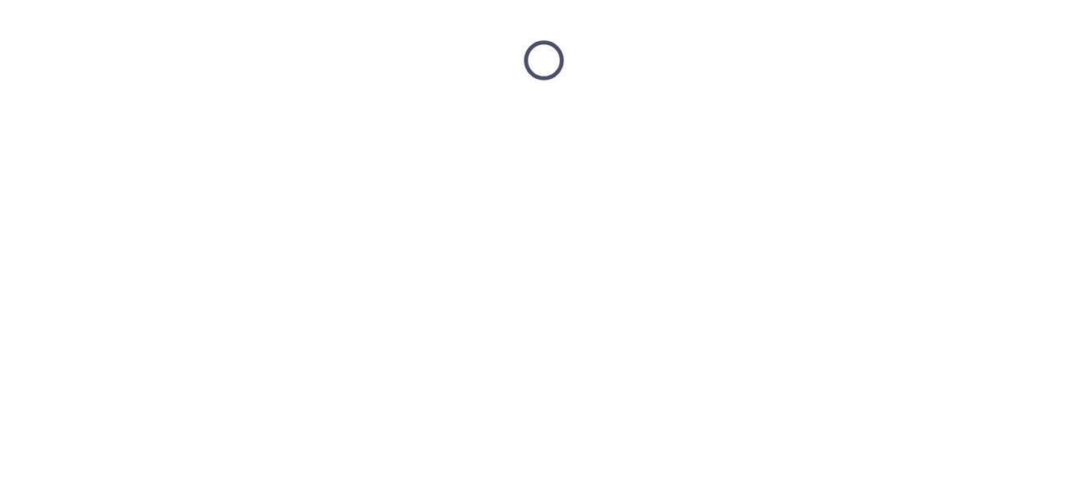
scroll to position [0, 0]
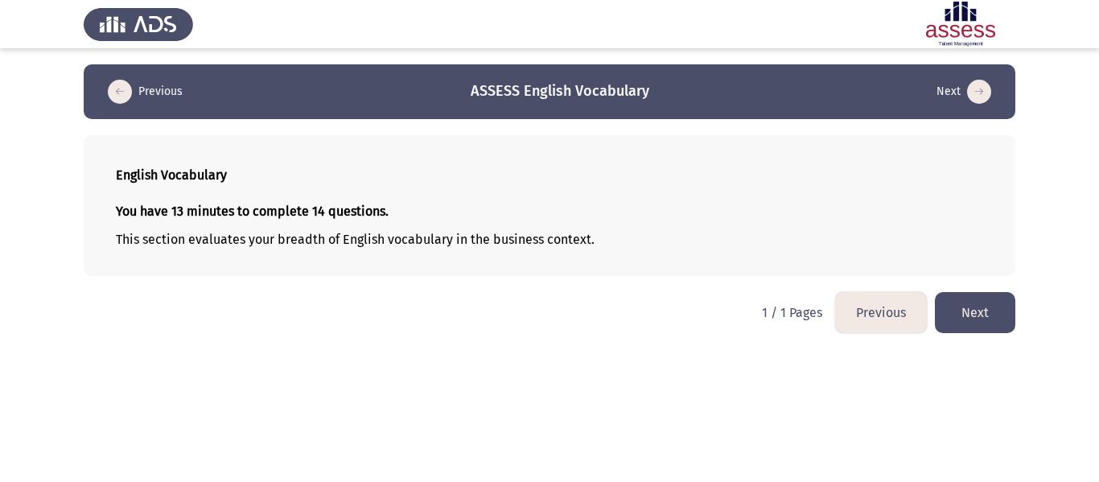
click at [966, 314] on button "Next" at bounding box center [975, 312] width 80 height 41
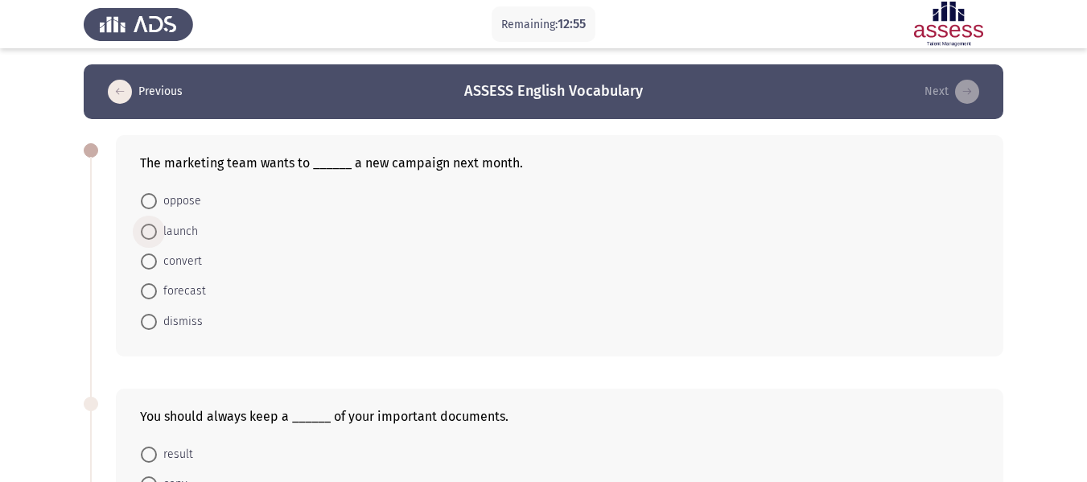
click at [179, 232] on span "launch" at bounding box center [177, 231] width 41 height 19
click at [157, 232] on input "launch" at bounding box center [149, 232] width 16 height 16
radio input "true"
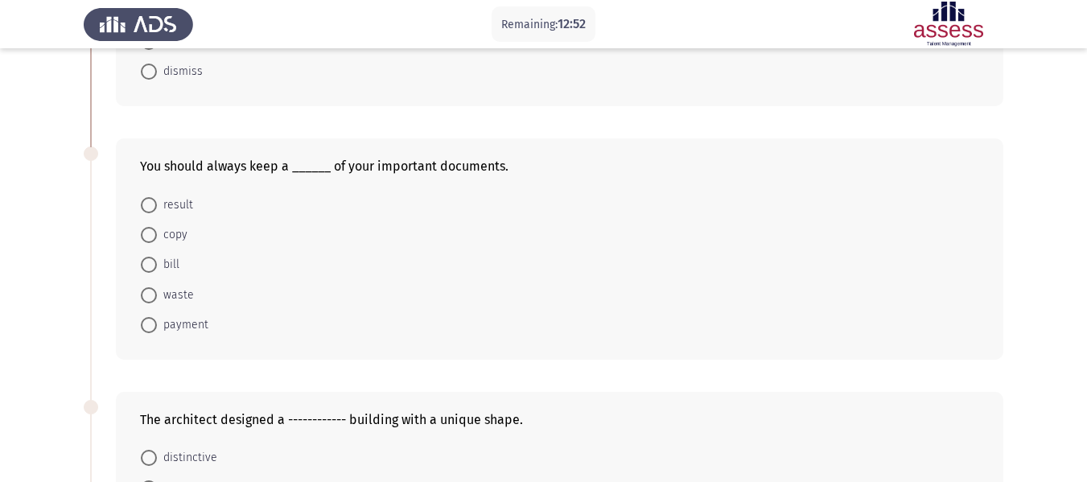
scroll to position [255, 0]
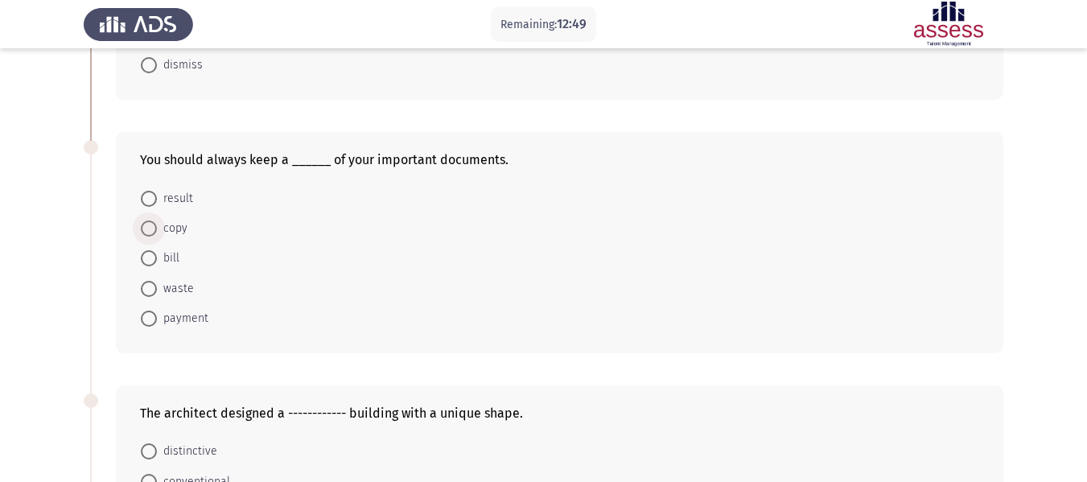
click at [179, 230] on span "copy" at bounding box center [172, 228] width 31 height 19
click at [157, 230] on input "copy" at bounding box center [149, 228] width 16 height 16
radio input "true"
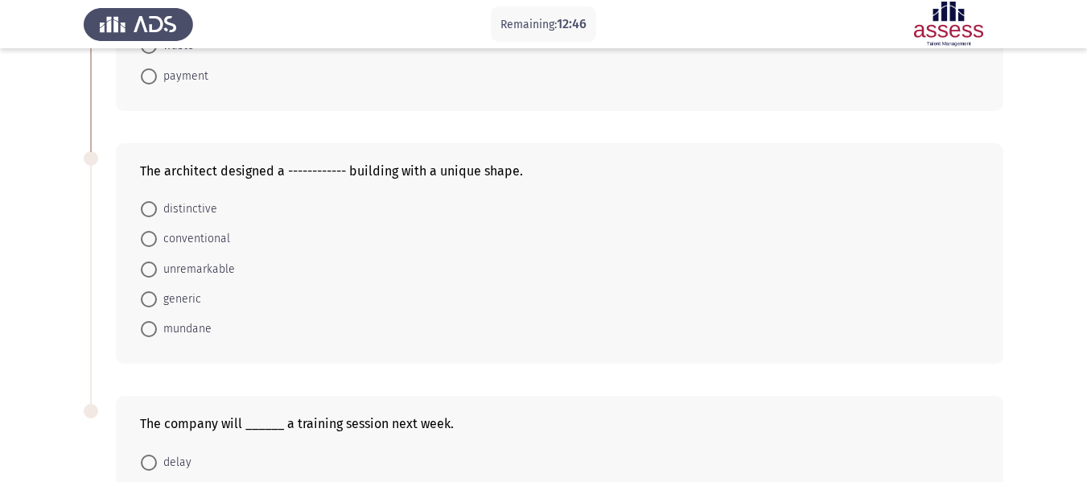
scroll to position [486, 0]
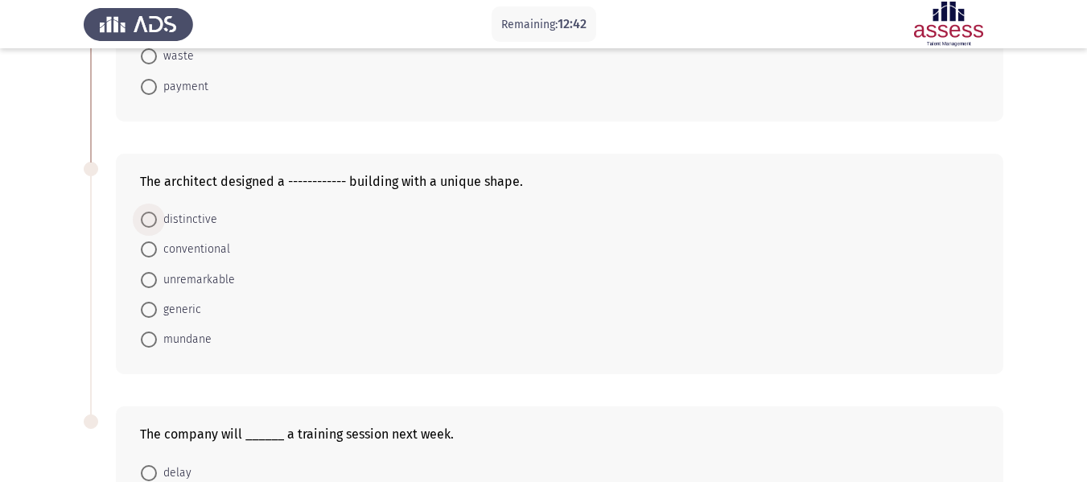
click at [175, 218] on span "distinctive" at bounding box center [187, 219] width 60 height 19
click at [157, 218] on input "distinctive" at bounding box center [149, 220] width 16 height 16
radio input "true"
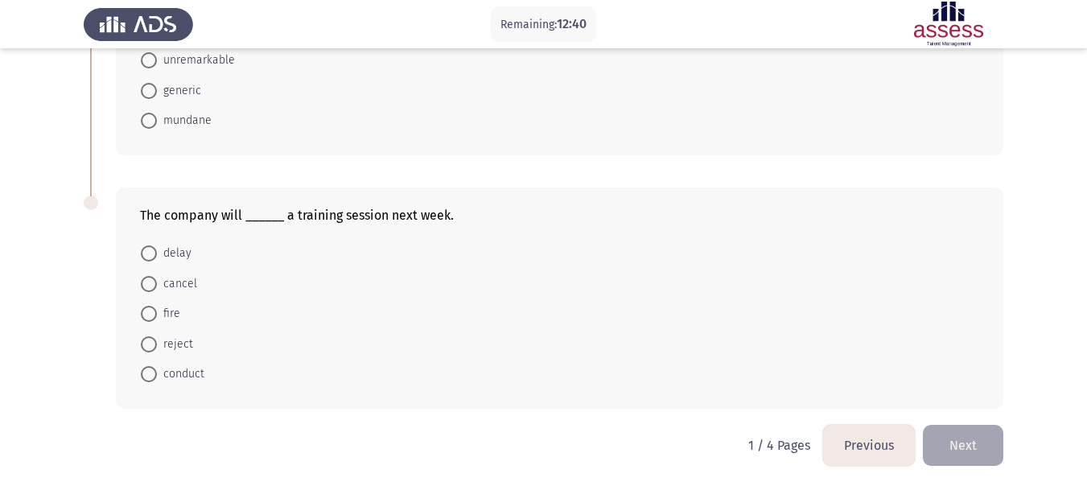
scroll to position [711, 0]
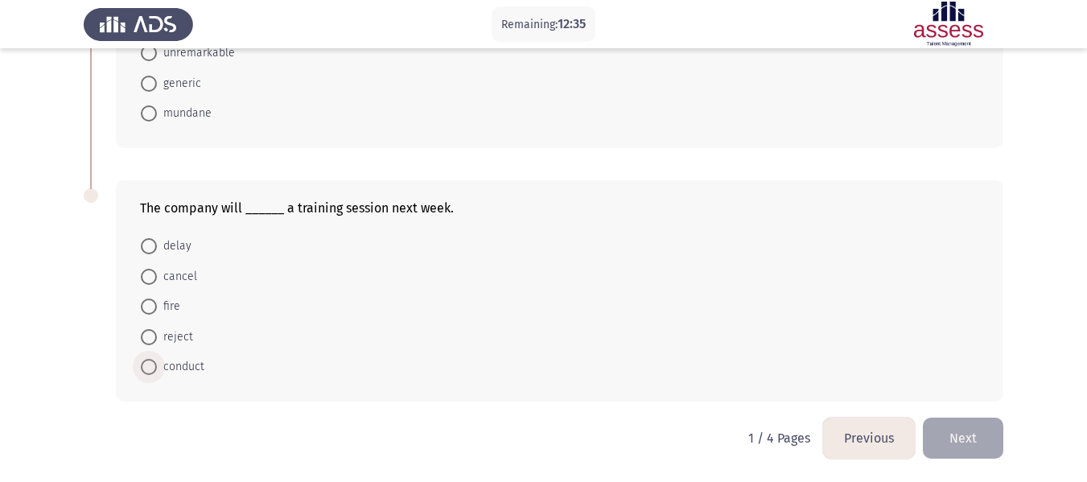
click at [187, 368] on span "conduct" at bounding box center [180, 366] width 47 height 19
click at [157, 368] on input "conduct" at bounding box center [149, 367] width 16 height 16
radio input "true"
click at [956, 438] on button "Next" at bounding box center [963, 437] width 80 height 41
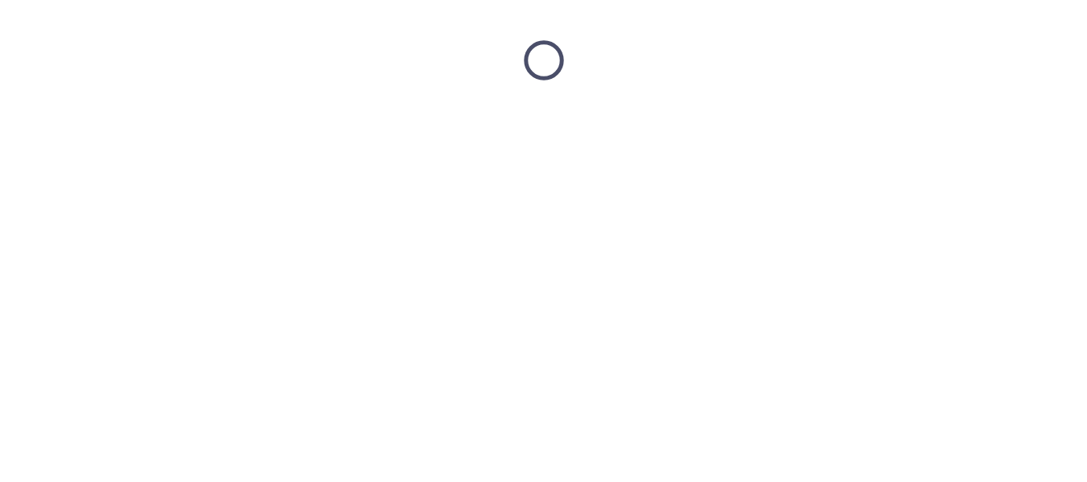
scroll to position [0, 0]
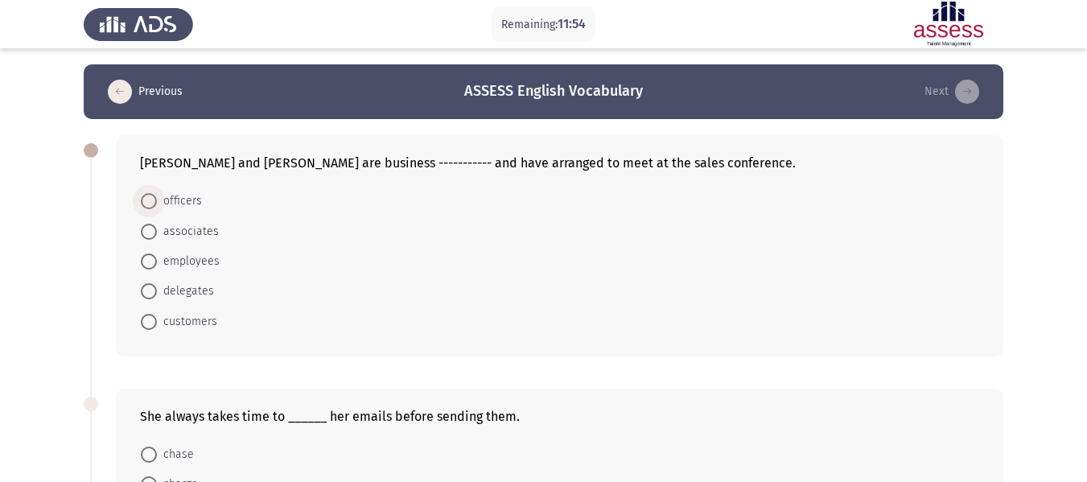
click at [175, 206] on span "officers" at bounding box center [179, 200] width 45 height 19
click at [157, 206] on input "officers" at bounding box center [149, 201] width 16 height 16
radio input "true"
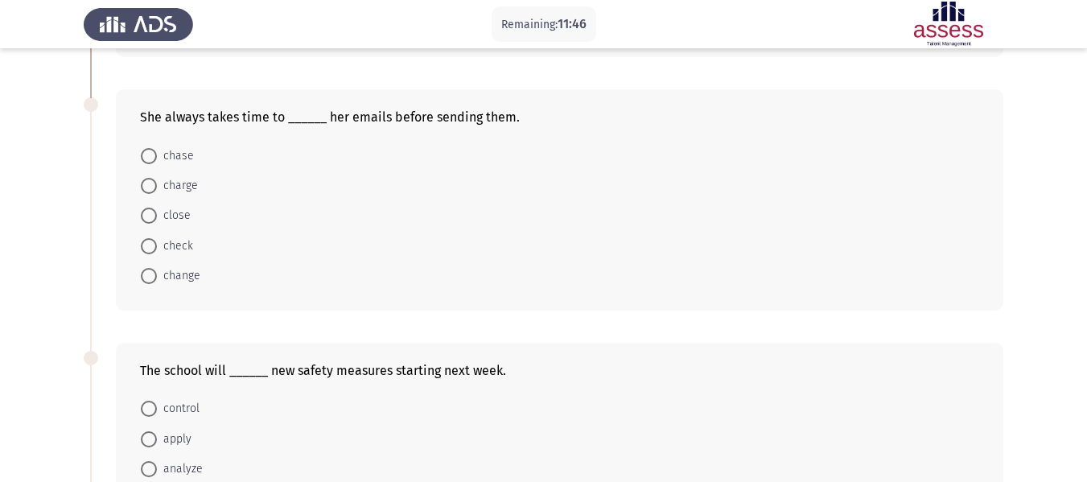
scroll to position [299, 0]
click at [171, 240] on span "check" at bounding box center [175, 244] width 36 height 19
click at [157, 240] on input "check" at bounding box center [149, 244] width 16 height 16
radio input "true"
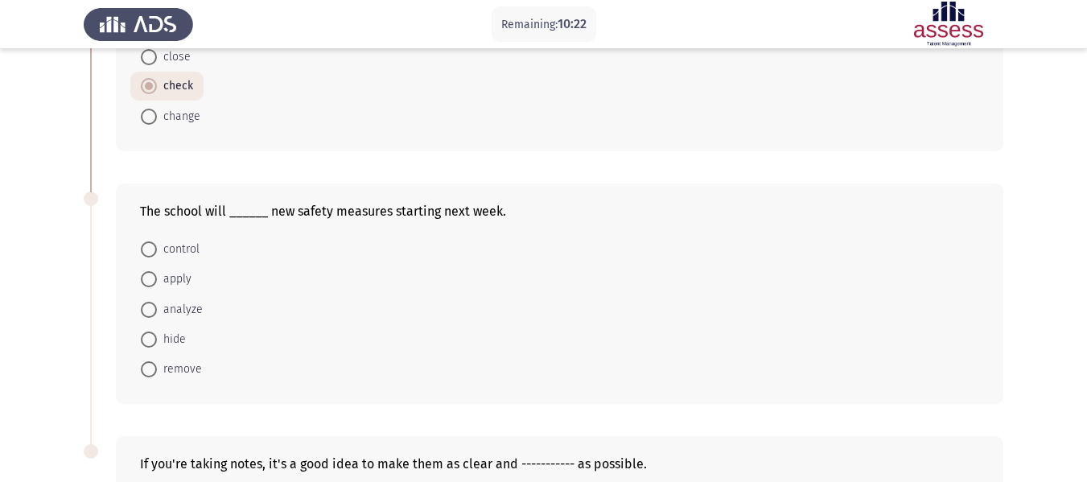
scroll to position [446, 0]
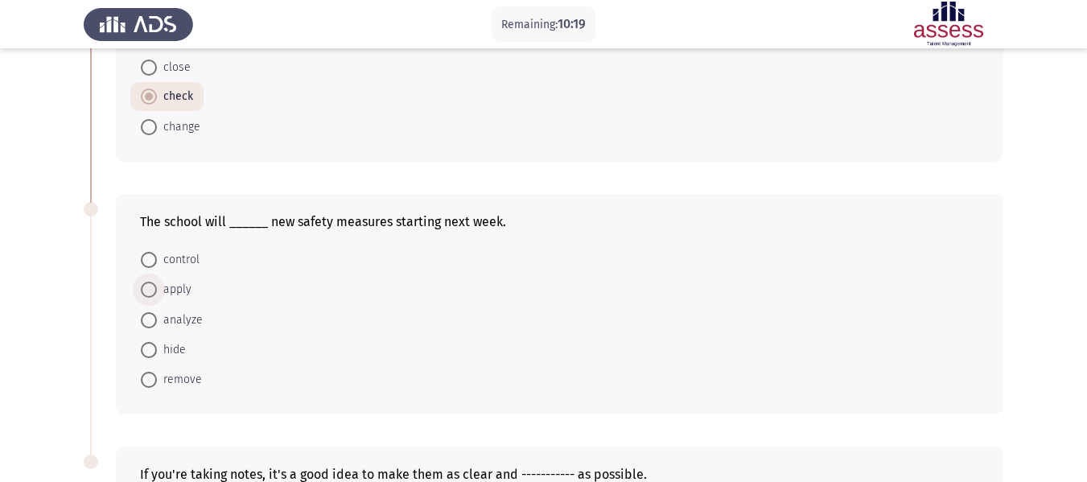
click at [180, 284] on span "apply" at bounding box center [174, 289] width 35 height 19
click at [157, 284] on input "apply" at bounding box center [149, 290] width 16 height 16
radio input "true"
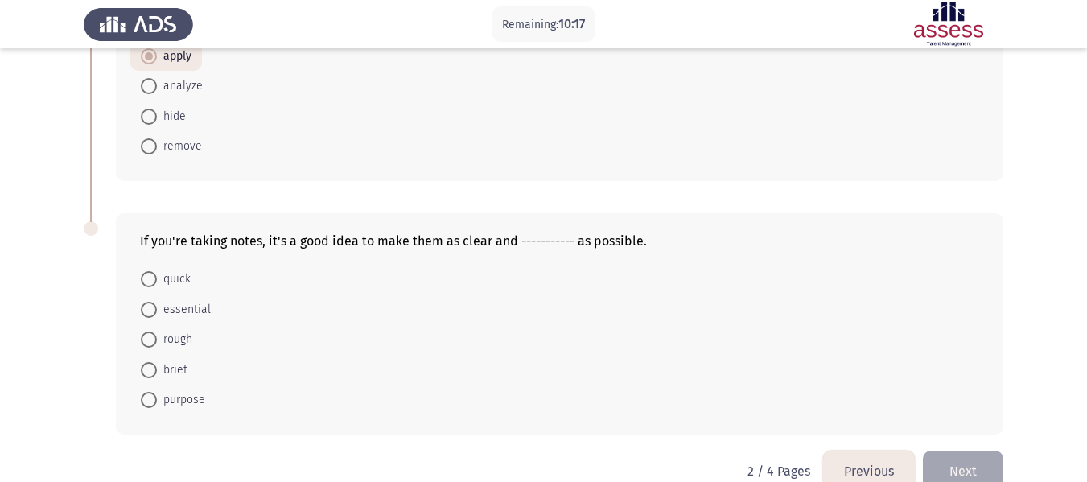
scroll to position [695, 0]
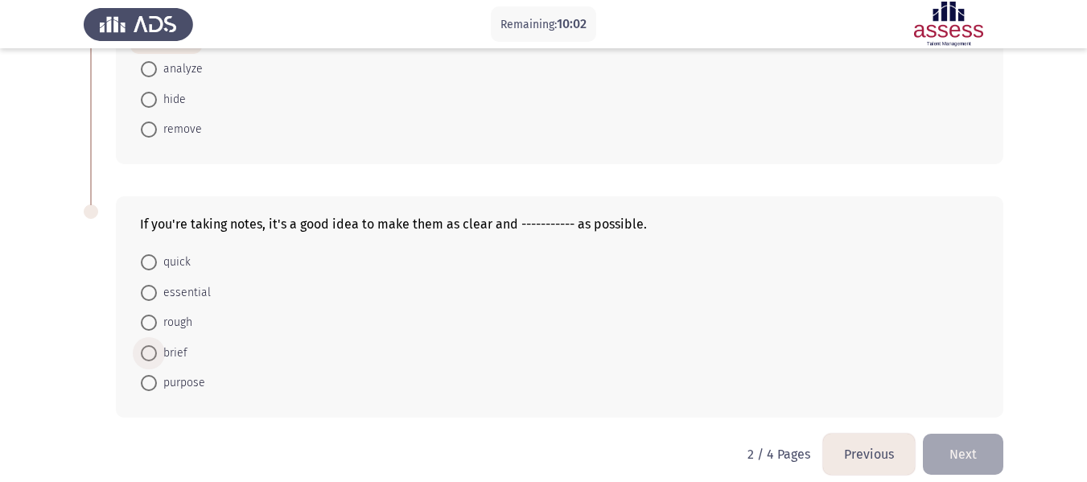
click at [167, 354] on span "brief" at bounding box center [172, 352] width 31 height 19
click at [157, 354] on input "brief" at bounding box center [149, 353] width 16 height 16
radio input "true"
click at [960, 445] on button "Next" at bounding box center [963, 453] width 80 height 41
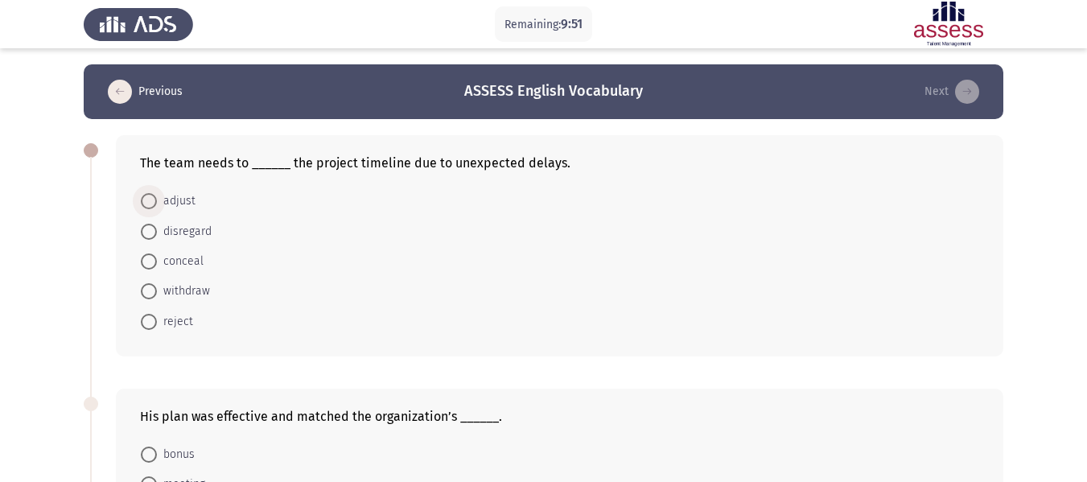
click at [170, 210] on span "adjust" at bounding box center [176, 200] width 39 height 19
click at [157, 209] on input "adjust" at bounding box center [149, 201] width 16 height 16
radio input "true"
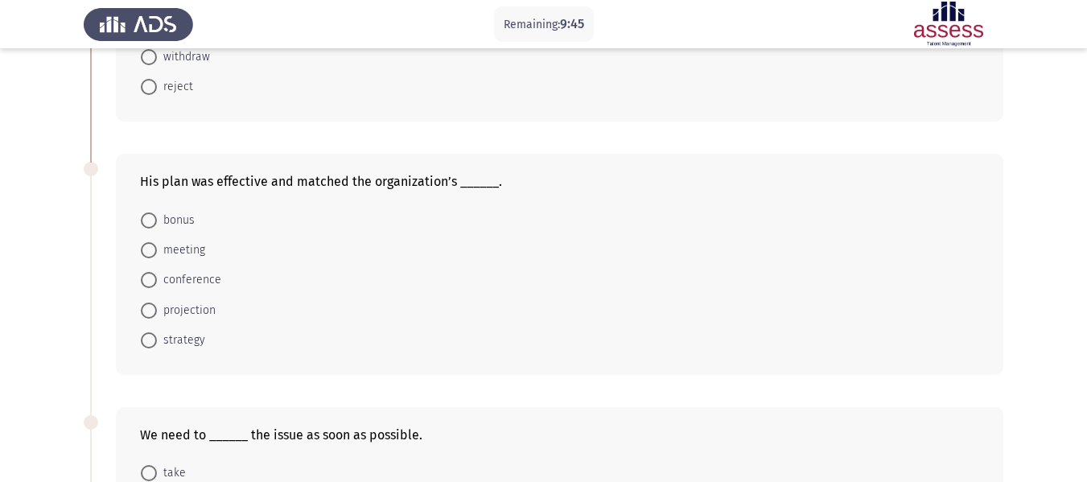
scroll to position [219, 0]
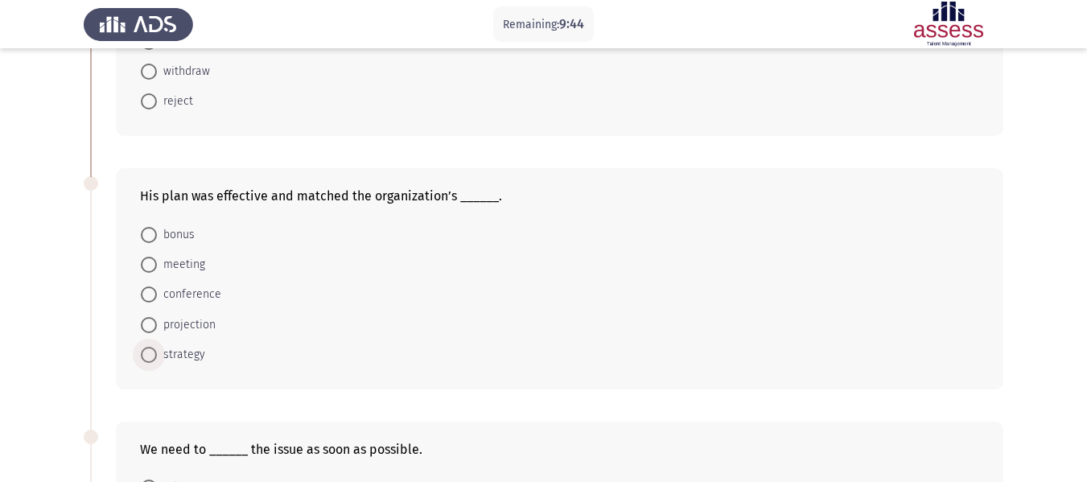
click at [191, 360] on span "strategy" at bounding box center [181, 354] width 48 height 19
click at [157, 360] on input "strategy" at bounding box center [149, 355] width 16 height 16
radio input "true"
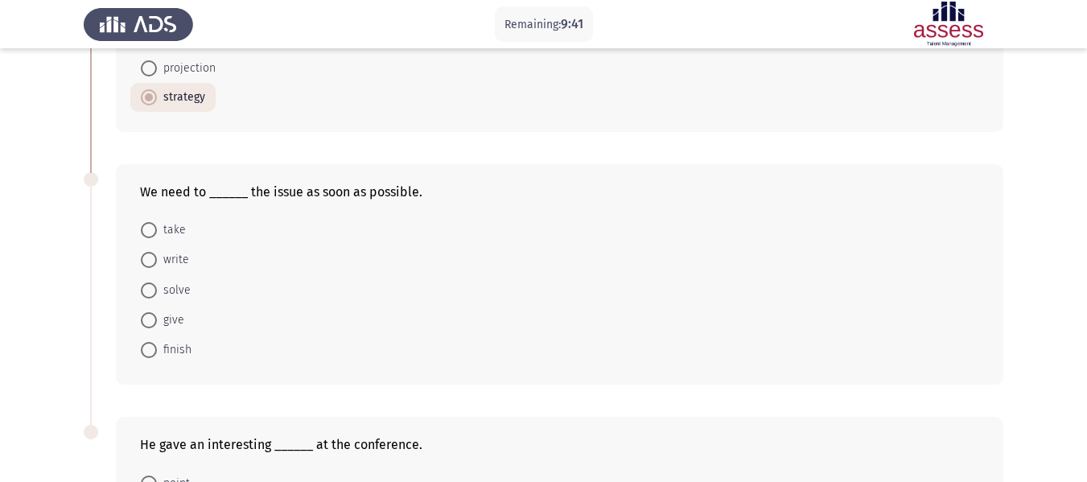
scroll to position [450, 0]
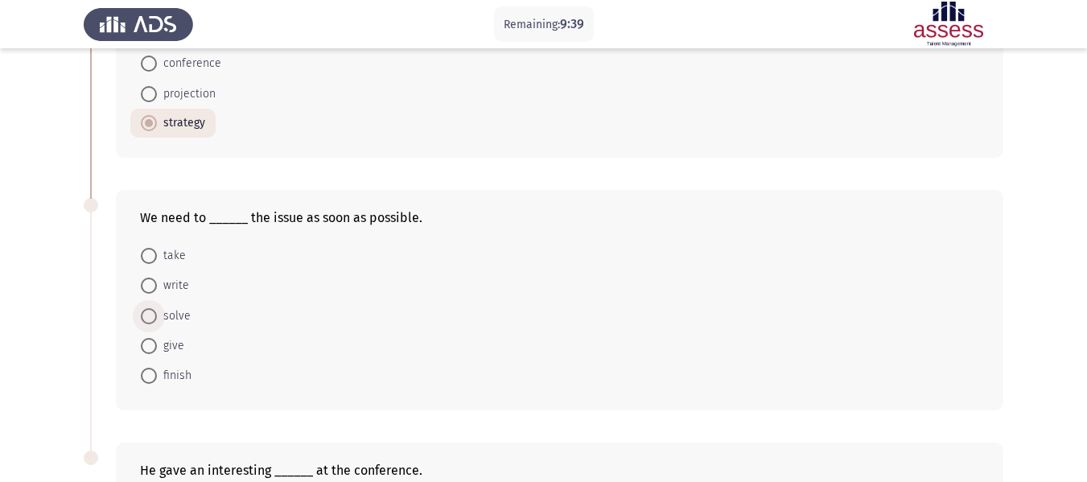
click at [156, 310] on span at bounding box center [149, 316] width 16 height 16
click at [156, 310] on input "solve" at bounding box center [149, 316] width 16 height 16
radio input "true"
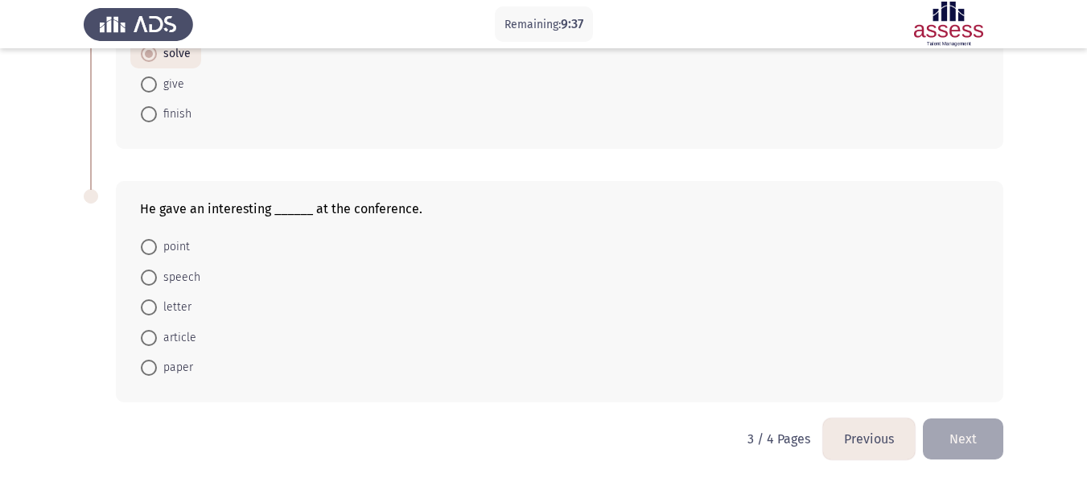
scroll to position [708, 0]
click at [183, 274] on span "speech" at bounding box center [178, 279] width 43 height 19
click at [157, 274] on input "speech" at bounding box center [149, 280] width 16 height 16
radio input "true"
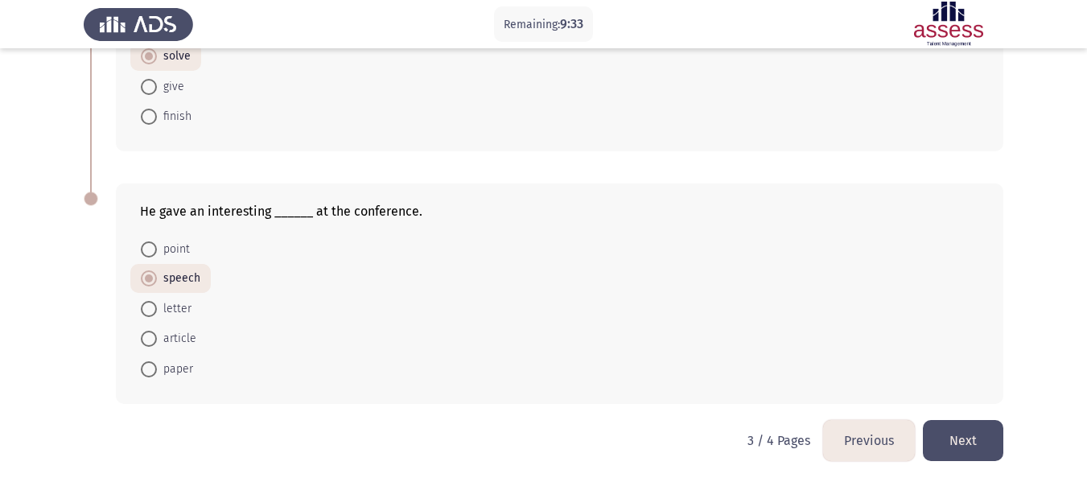
click at [956, 441] on button "Next" at bounding box center [963, 440] width 80 height 41
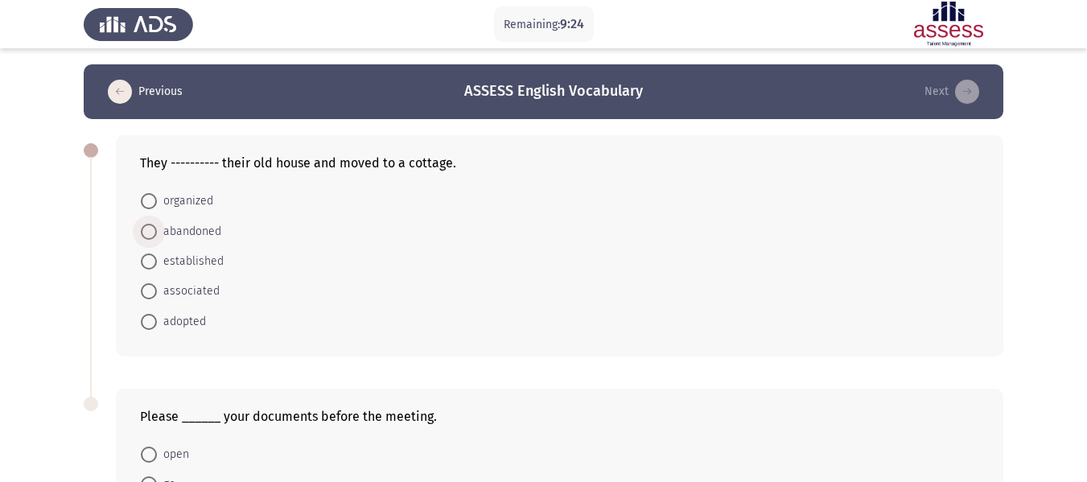
click at [187, 232] on span "abandoned" at bounding box center [189, 231] width 64 height 19
click at [157, 232] on input "abandoned" at bounding box center [149, 232] width 16 height 16
radio input "true"
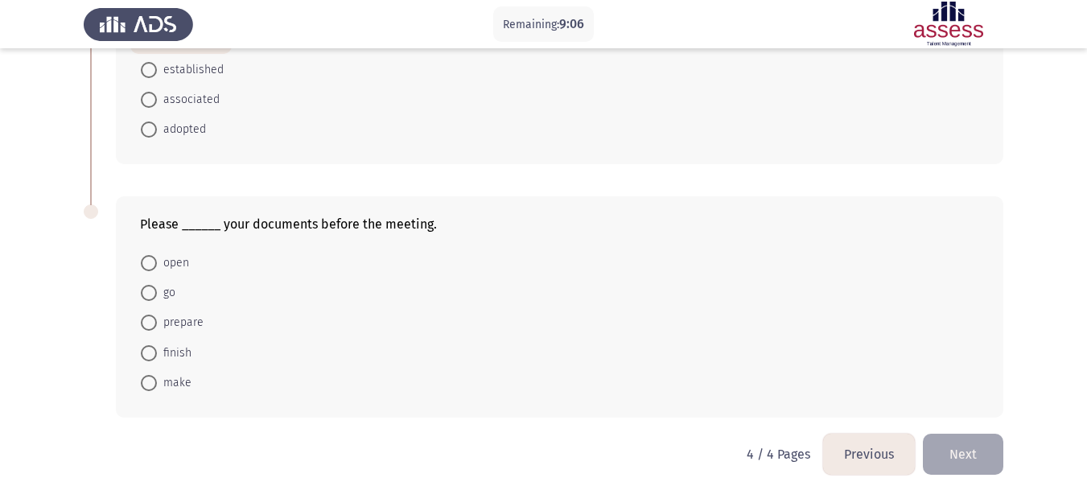
scroll to position [195, 0]
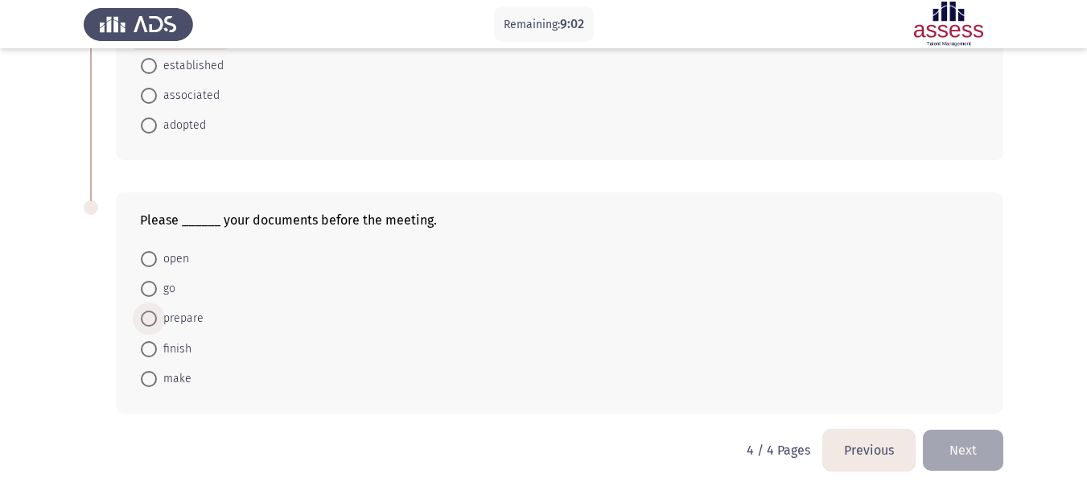
click at [191, 323] on span "prepare" at bounding box center [180, 318] width 47 height 19
click at [157, 323] on input "prepare" at bounding box center [149, 318] width 16 height 16
radio input "true"
click at [980, 446] on button "Next" at bounding box center [963, 449] width 80 height 41
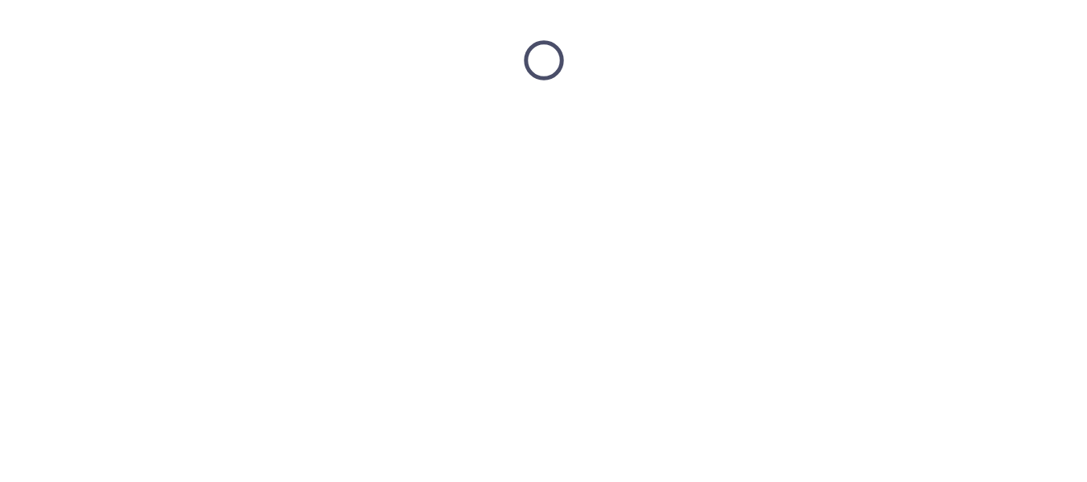
scroll to position [0, 0]
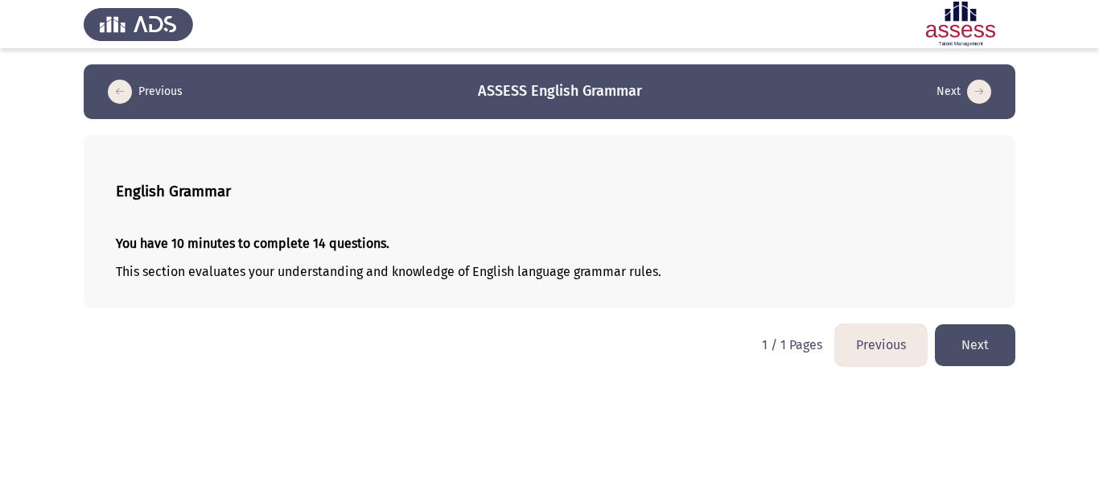
click at [991, 344] on button "Next" at bounding box center [975, 344] width 80 height 41
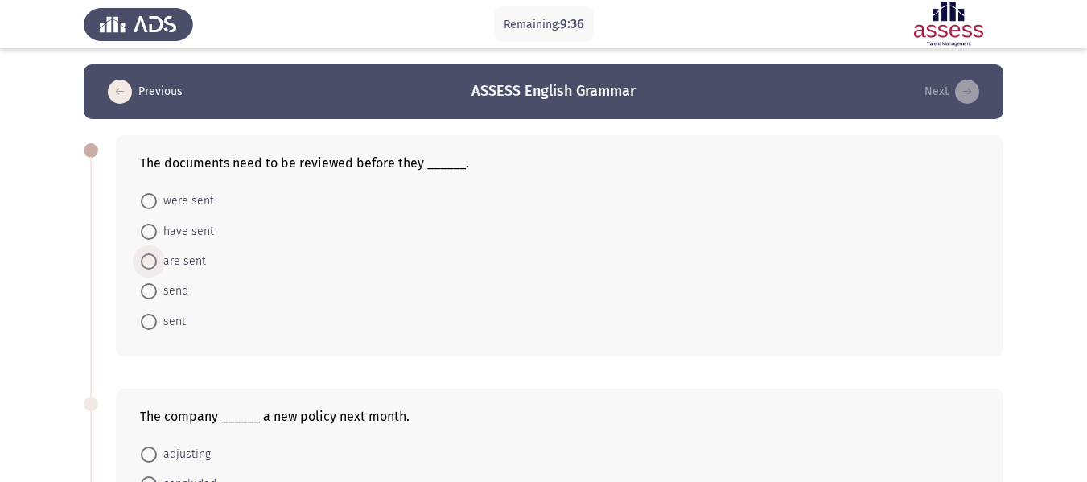
click at [183, 262] on span "are sent" at bounding box center [181, 261] width 49 height 19
click at [157, 262] on input "are sent" at bounding box center [149, 261] width 16 height 16
radio input "true"
click at [194, 201] on span "were sent" at bounding box center [185, 200] width 57 height 19
click at [157, 201] on input "were sent" at bounding box center [149, 201] width 16 height 16
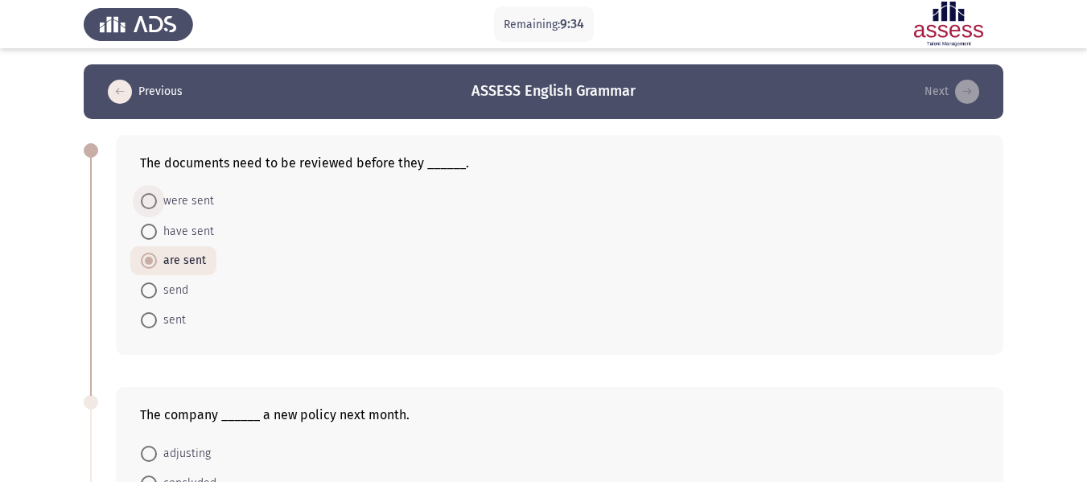
radio input "true"
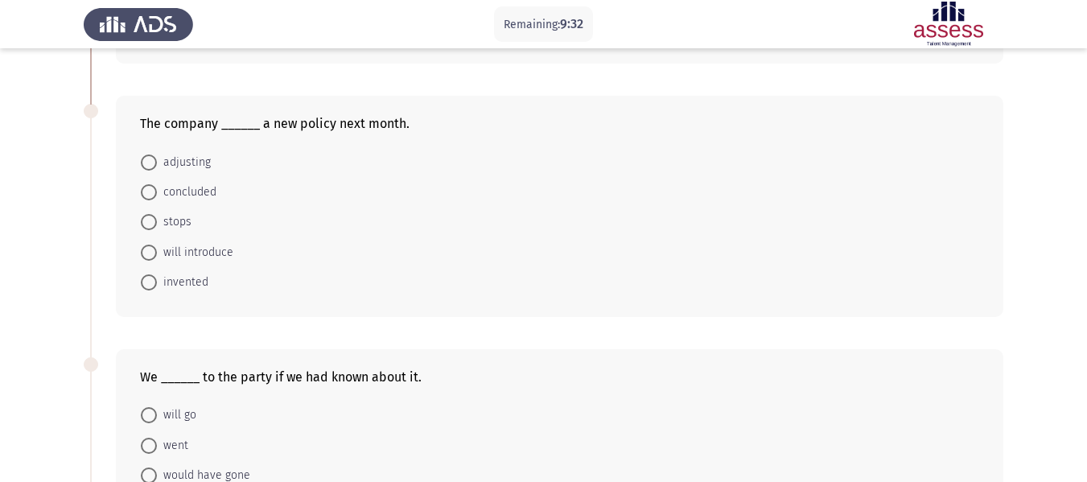
scroll to position [289, 0]
click at [207, 256] on span "will introduce" at bounding box center [195, 254] width 76 height 19
click at [157, 256] on input "will introduce" at bounding box center [149, 255] width 16 height 16
radio input "true"
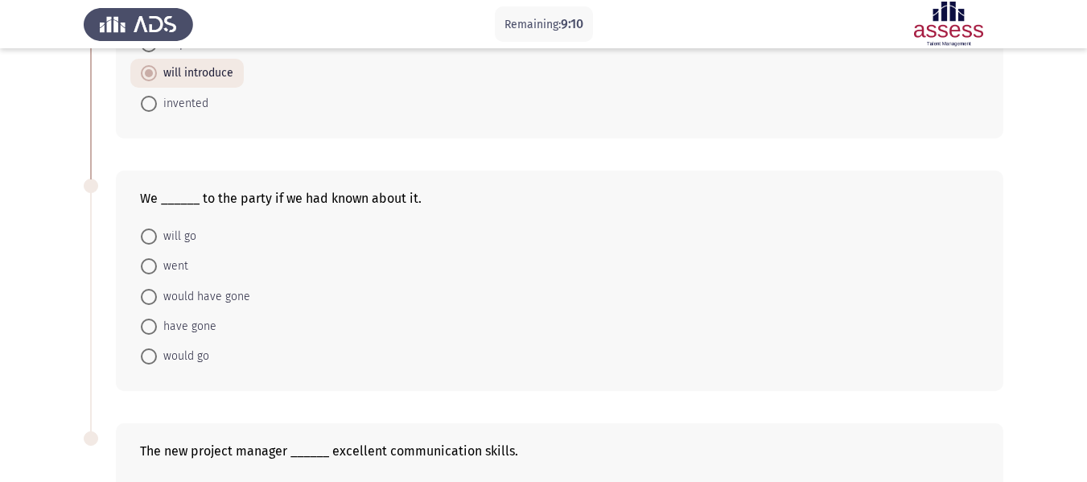
scroll to position [458, 0]
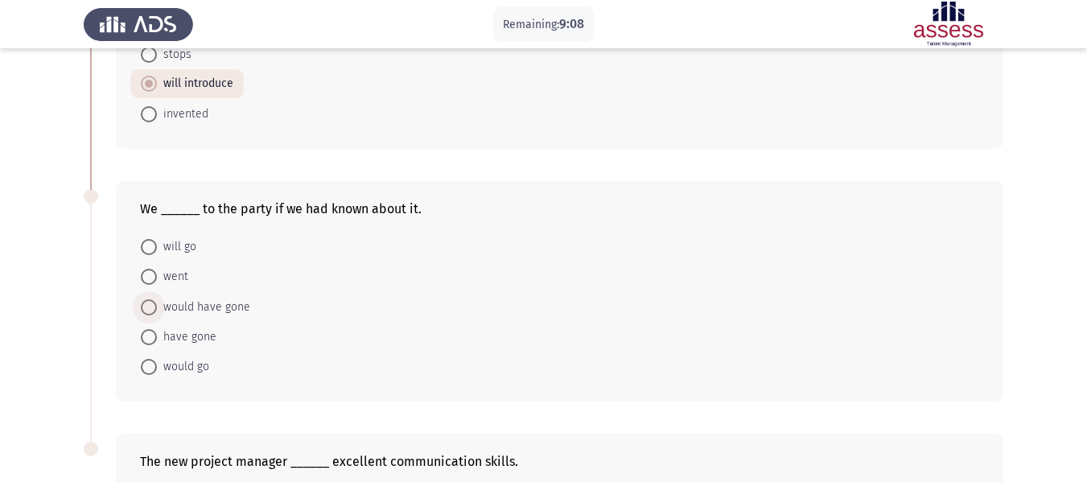
click at [208, 307] on span "would have gone" at bounding box center [203, 307] width 93 height 19
click at [157, 307] on input "would have gone" at bounding box center [149, 307] width 16 height 16
radio input "true"
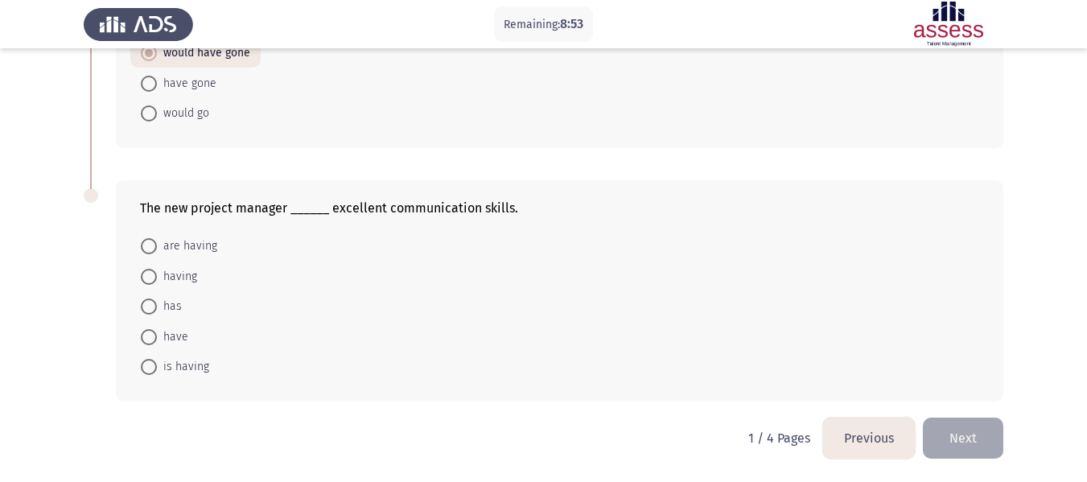
scroll to position [706, 0]
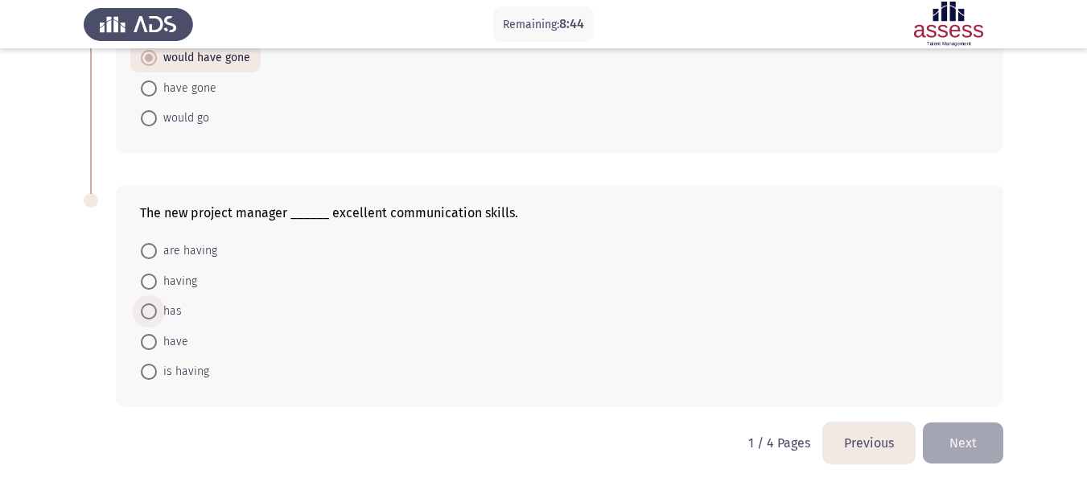
click at [171, 311] on span "has" at bounding box center [169, 311] width 25 height 19
click at [157, 311] on input "has" at bounding box center [149, 311] width 16 height 16
radio input "true"
click at [948, 434] on button "Next" at bounding box center [963, 441] width 80 height 41
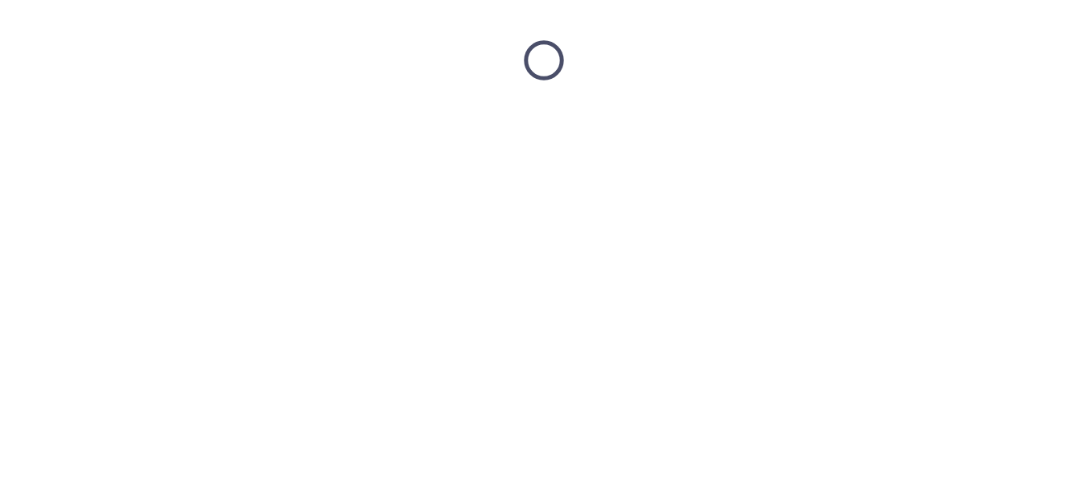
scroll to position [0, 0]
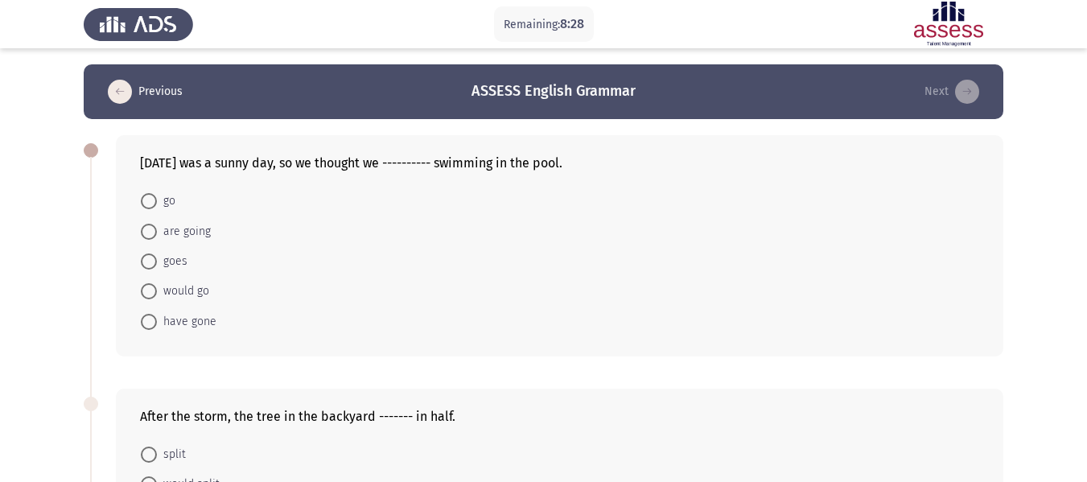
click at [183, 286] on span "would go" at bounding box center [183, 291] width 52 height 19
click at [157, 286] on input "would go" at bounding box center [149, 291] width 16 height 16
radio input "true"
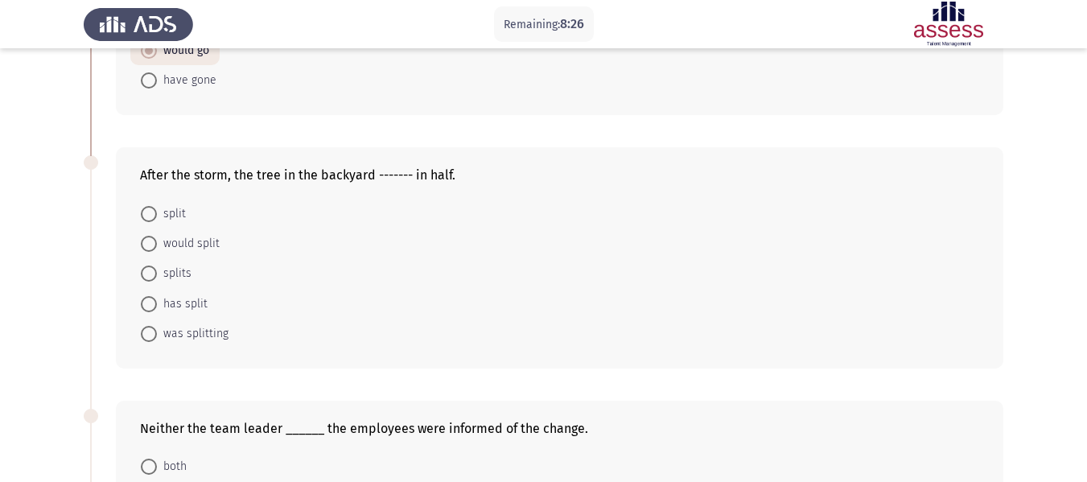
scroll to position [238, 0]
click at [179, 243] on span "would split" at bounding box center [188, 245] width 63 height 19
click at [157, 243] on input "would split" at bounding box center [149, 245] width 16 height 16
radio input "true"
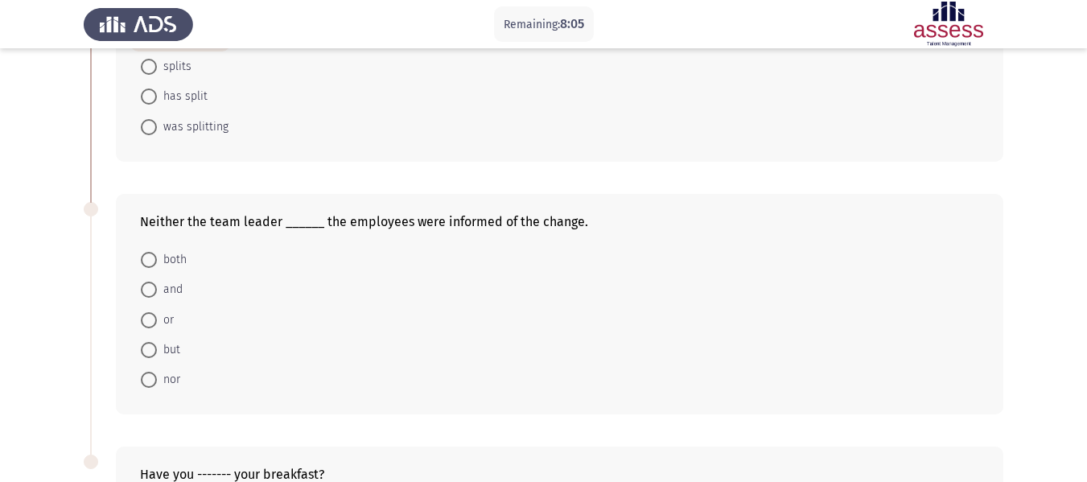
scroll to position [477, 0]
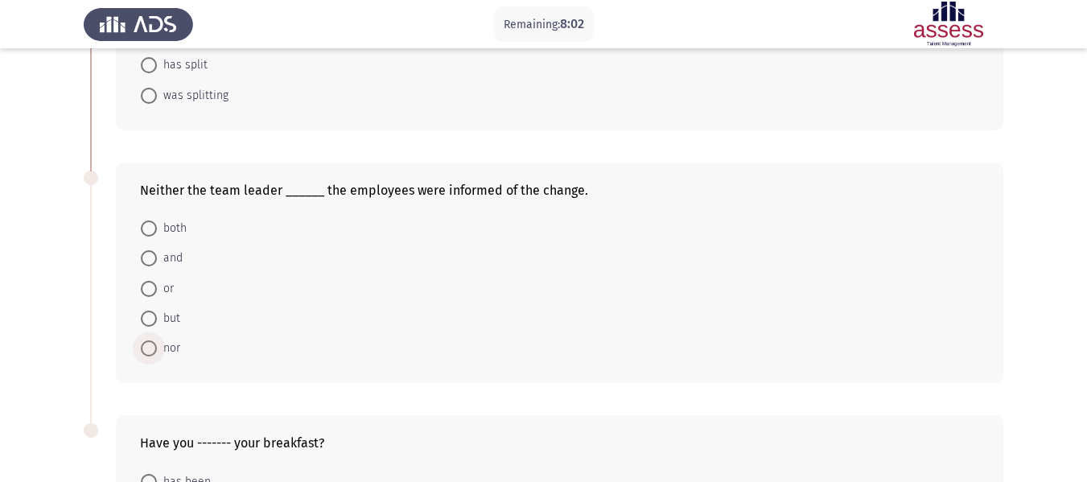
click at [173, 350] on span "nor" at bounding box center [168, 348] width 23 height 19
click at [157, 350] on input "nor" at bounding box center [149, 348] width 16 height 16
radio input "true"
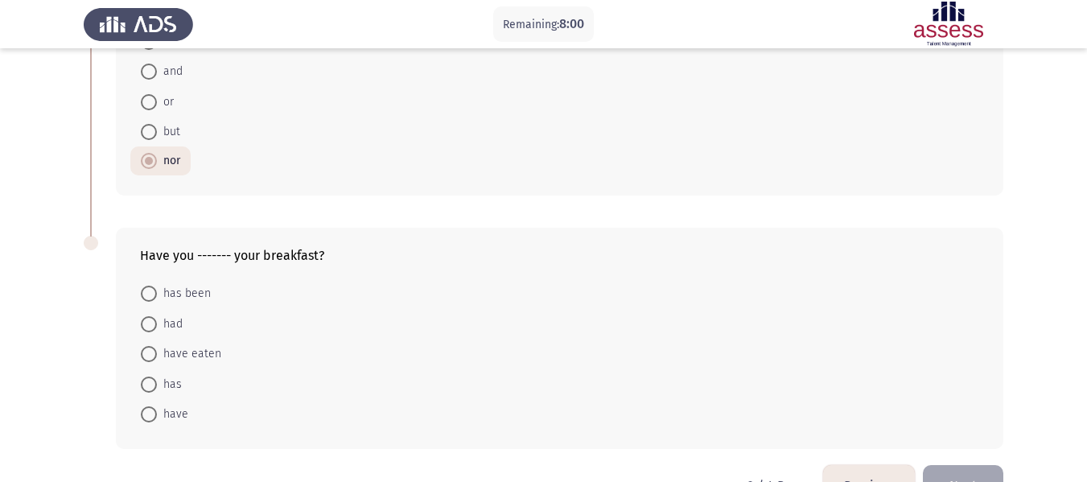
scroll to position [668, 0]
click at [166, 318] on span "had" at bounding box center [170, 319] width 26 height 19
click at [157, 318] on input "had" at bounding box center [149, 320] width 16 height 16
radio input "true"
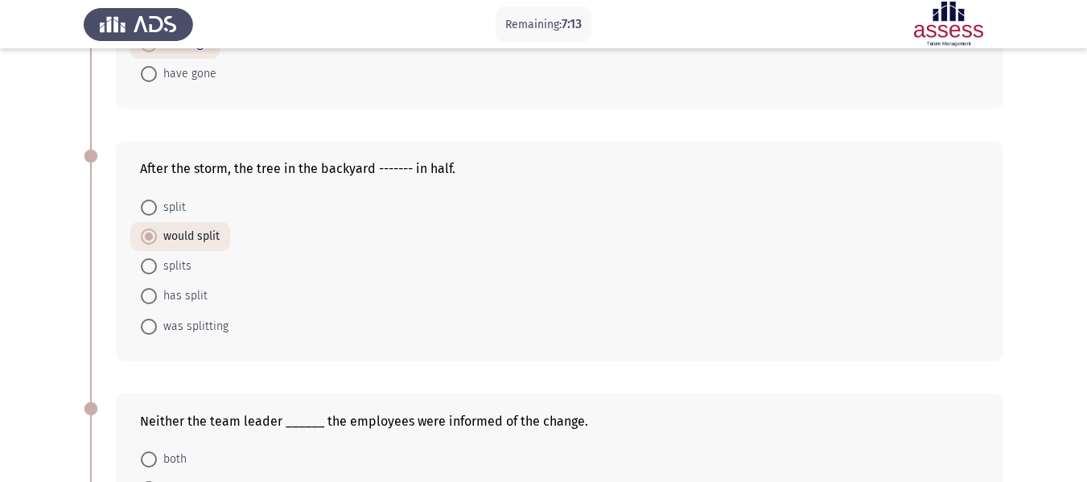
scroll to position [710, 0]
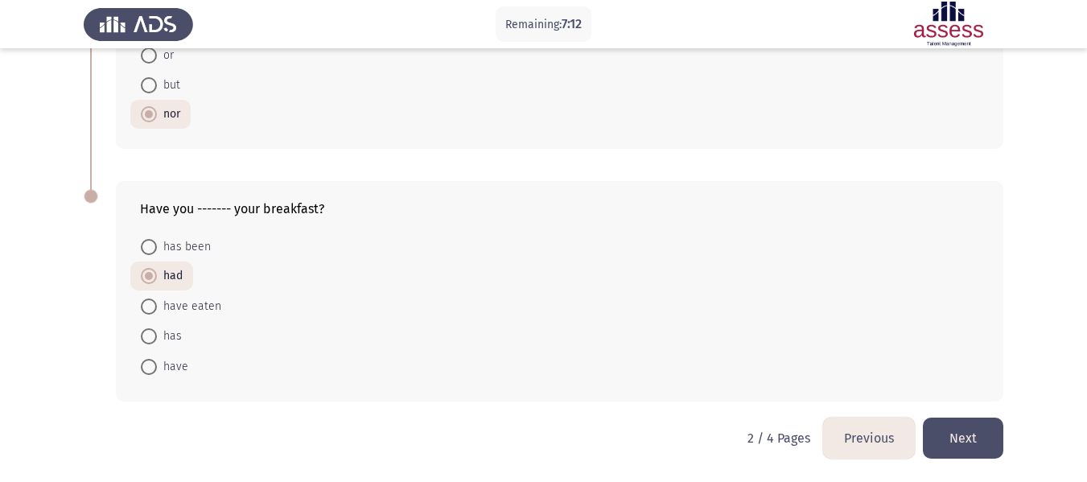
click at [968, 442] on button "Next" at bounding box center [963, 437] width 80 height 41
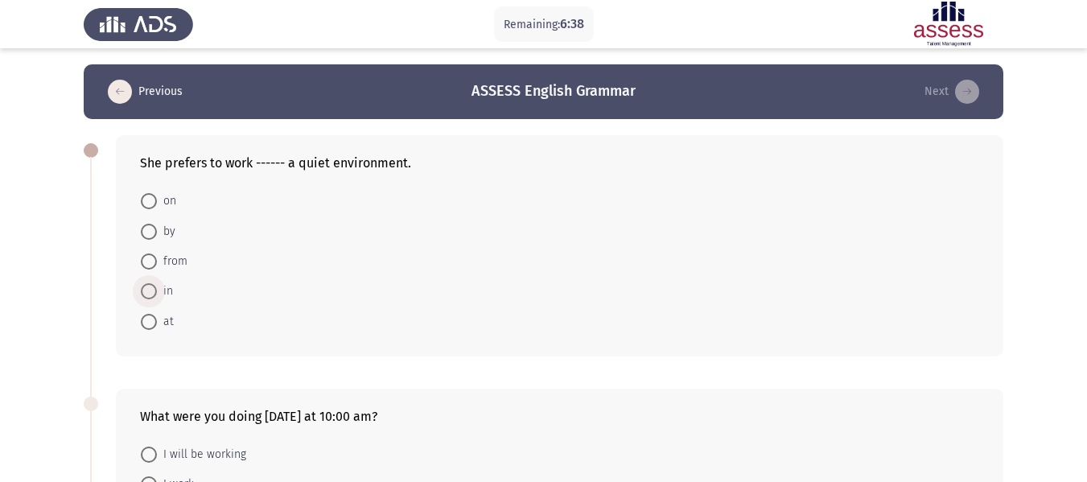
click at [169, 287] on span "in" at bounding box center [165, 291] width 16 height 19
click at [157, 287] on input "in" at bounding box center [149, 291] width 16 height 16
radio input "true"
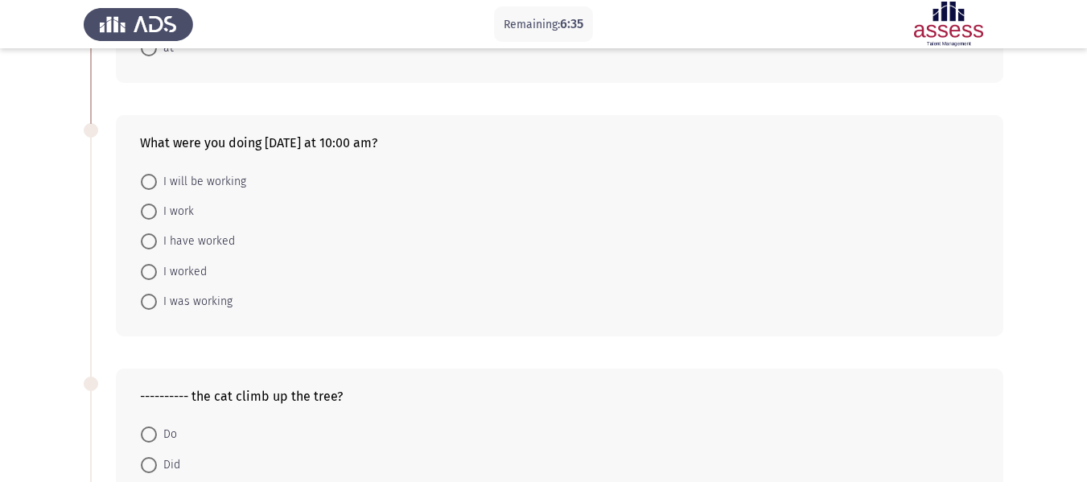
scroll to position [265, 0]
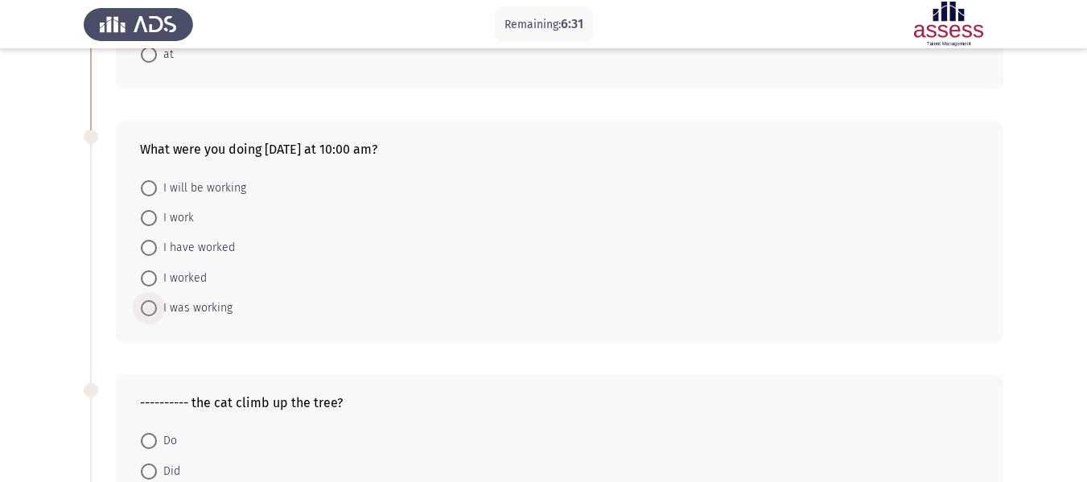
click at [216, 305] on span "I was working" at bounding box center [195, 307] width 76 height 19
click at [157, 305] on input "I was working" at bounding box center [149, 308] width 16 height 16
radio input "true"
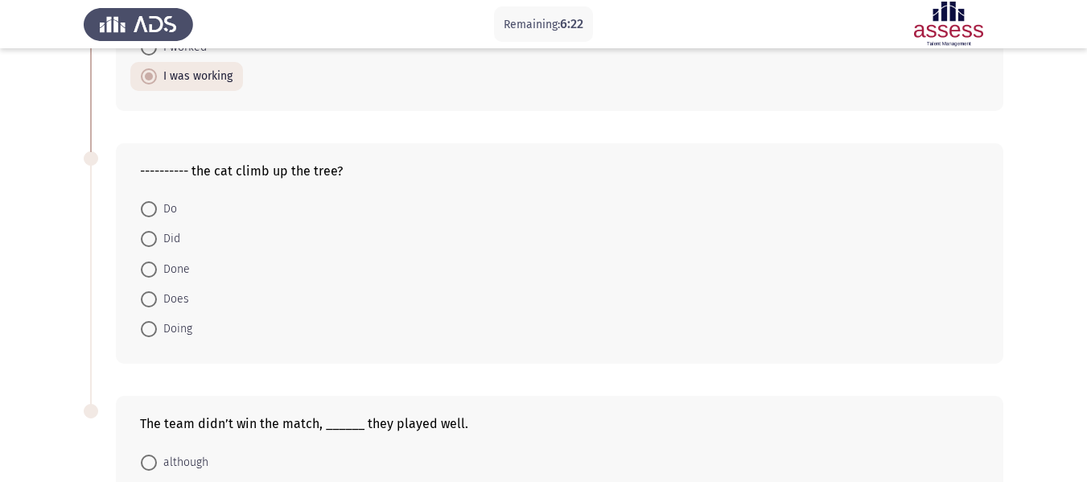
scroll to position [494, 0]
click at [170, 240] on span "Did" at bounding box center [168, 241] width 23 height 19
click at [157, 240] on input "Did" at bounding box center [149, 241] width 16 height 16
radio input "true"
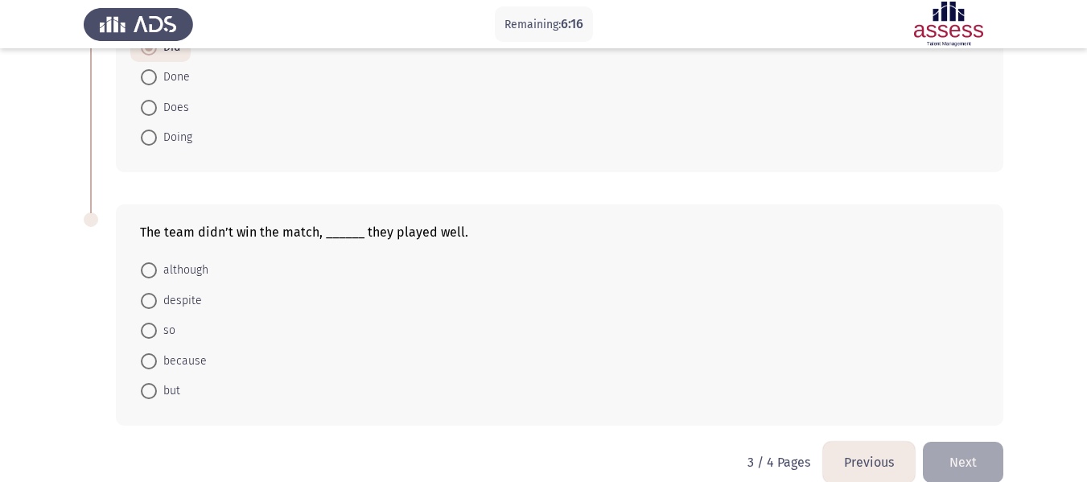
scroll to position [704, 0]
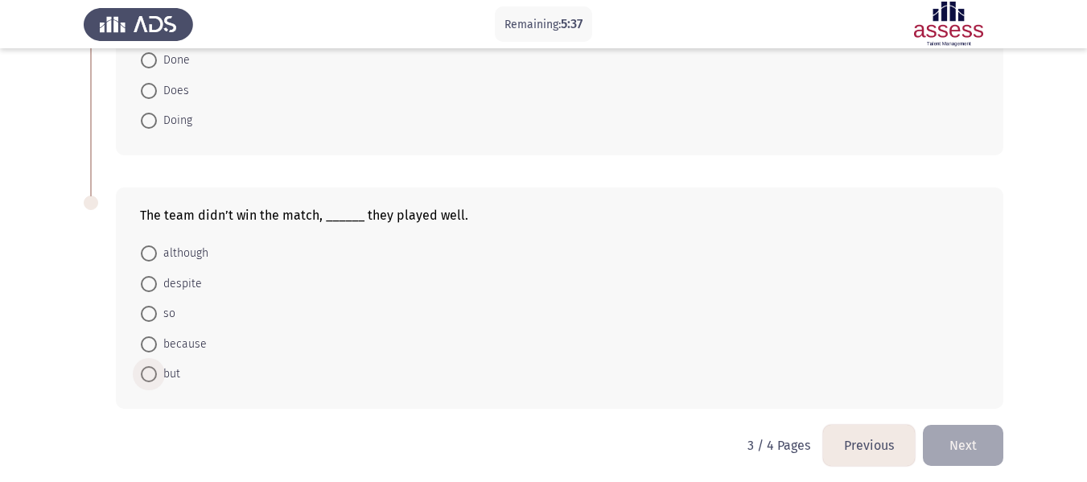
click at [165, 374] on span "but" at bounding box center [168, 373] width 23 height 19
click at [157, 374] on input "but" at bounding box center [149, 374] width 16 height 16
radio input "true"
click at [952, 442] on button "Next" at bounding box center [963, 444] width 80 height 41
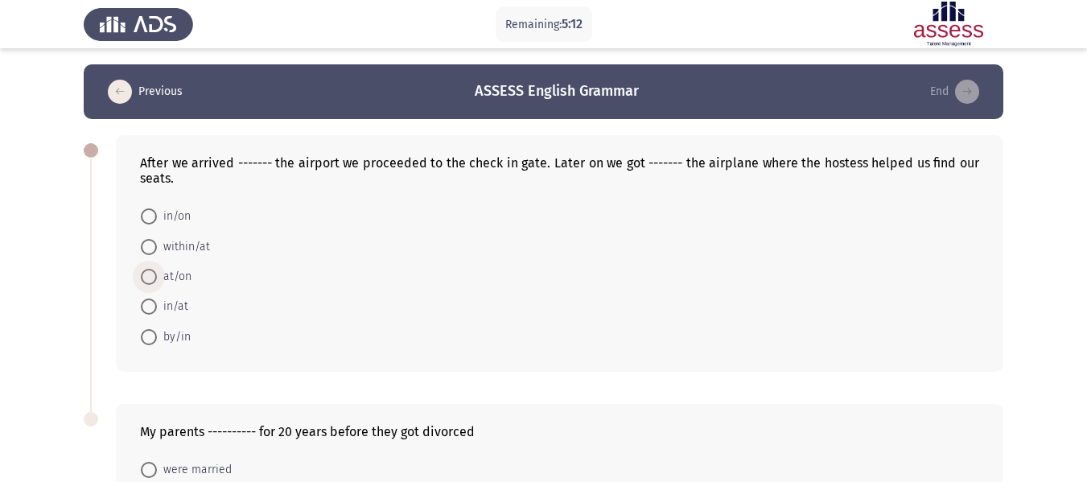
click at [184, 274] on span "at/on" at bounding box center [174, 276] width 35 height 19
click at [157, 274] on input "at/on" at bounding box center [149, 277] width 16 height 16
radio input "true"
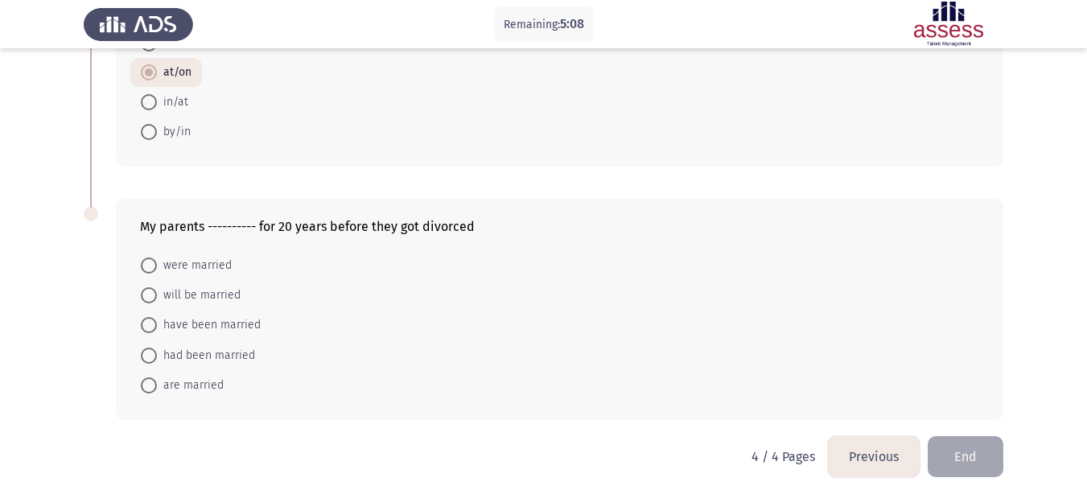
scroll to position [222, 0]
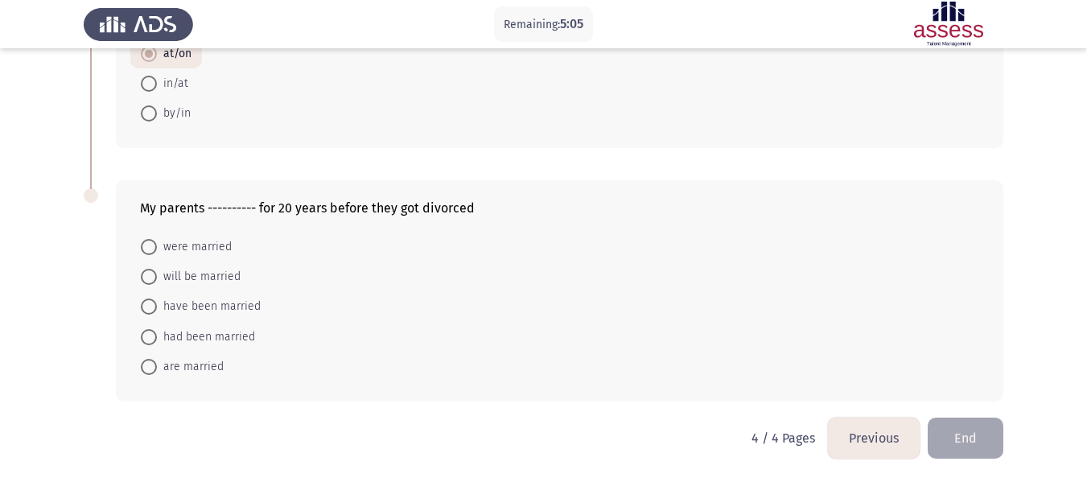
click at [246, 303] on span "have been married" at bounding box center [209, 306] width 104 height 19
click at [157, 303] on input "have been married" at bounding box center [149, 306] width 16 height 16
radio input "true"
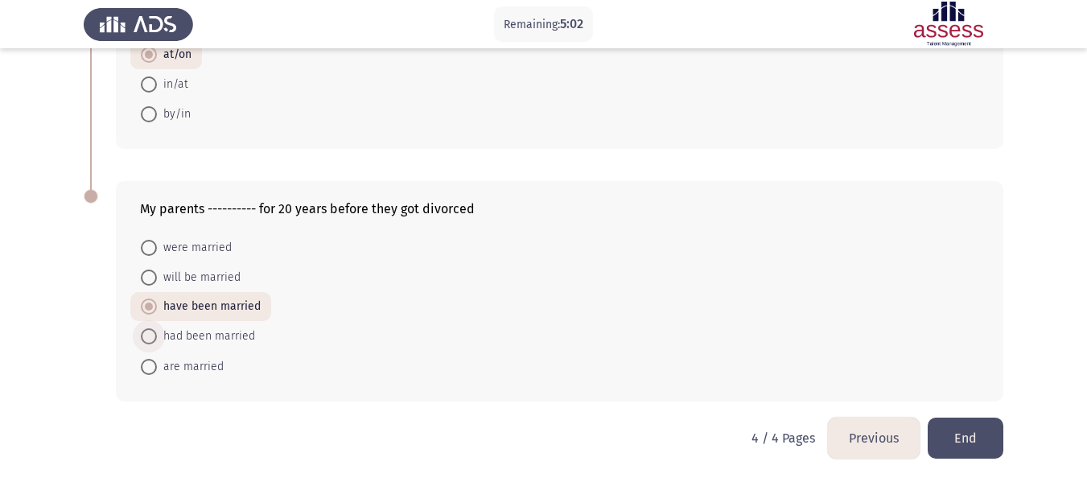
click at [243, 335] on span "had been married" at bounding box center [206, 336] width 98 height 19
click at [157, 335] on input "had been married" at bounding box center [149, 336] width 16 height 16
radio input "true"
click at [233, 304] on span "have been married" at bounding box center [209, 307] width 104 height 19
click at [157, 304] on input "have been married" at bounding box center [149, 307] width 16 height 16
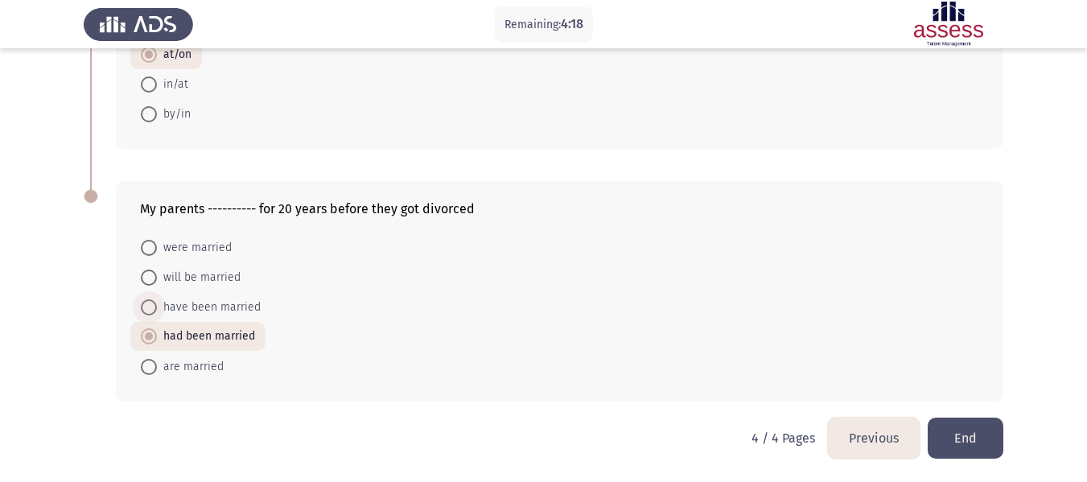
radio input "true"
click at [171, 332] on span "had been married" at bounding box center [206, 336] width 98 height 19
click at [157, 332] on input "had been married" at bounding box center [149, 336] width 16 height 16
radio input "true"
click at [978, 439] on button "End" at bounding box center [965, 437] width 76 height 41
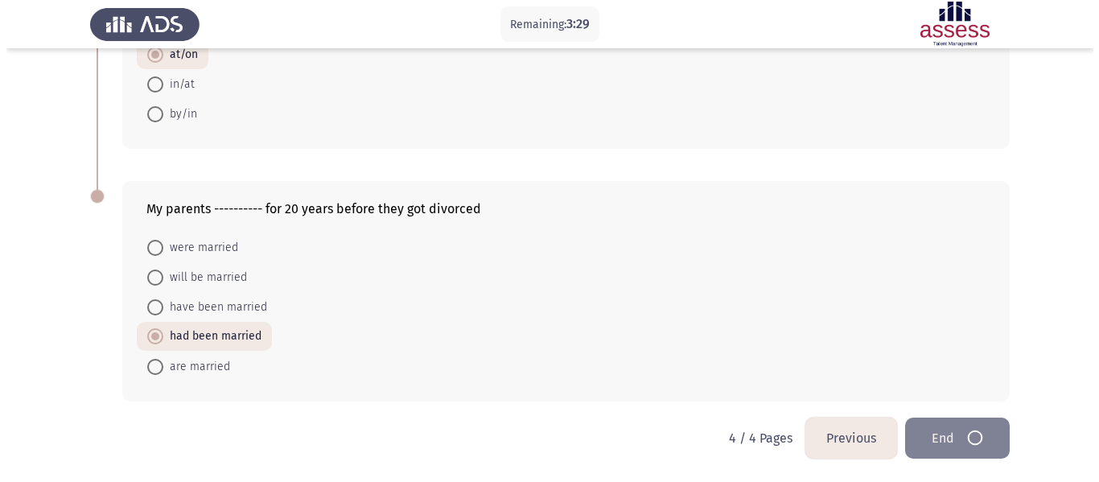
scroll to position [0, 0]
